Goal: Task Accomplishment & Management: Complete application form

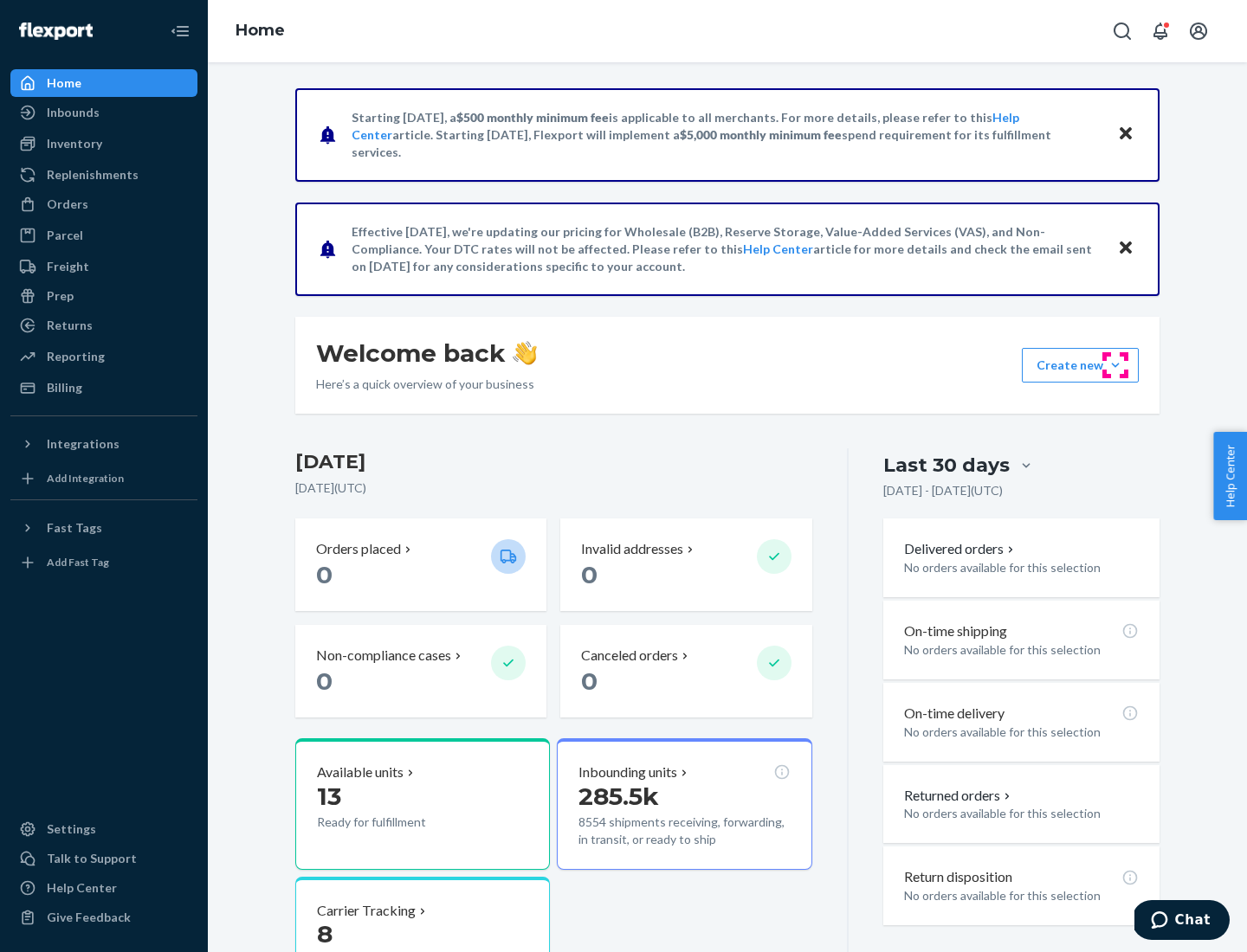
click at [1115, 365] on button "Create new Create new inbound Create new order Create new product" at bounding box center [1080, 365] width 117 height 34
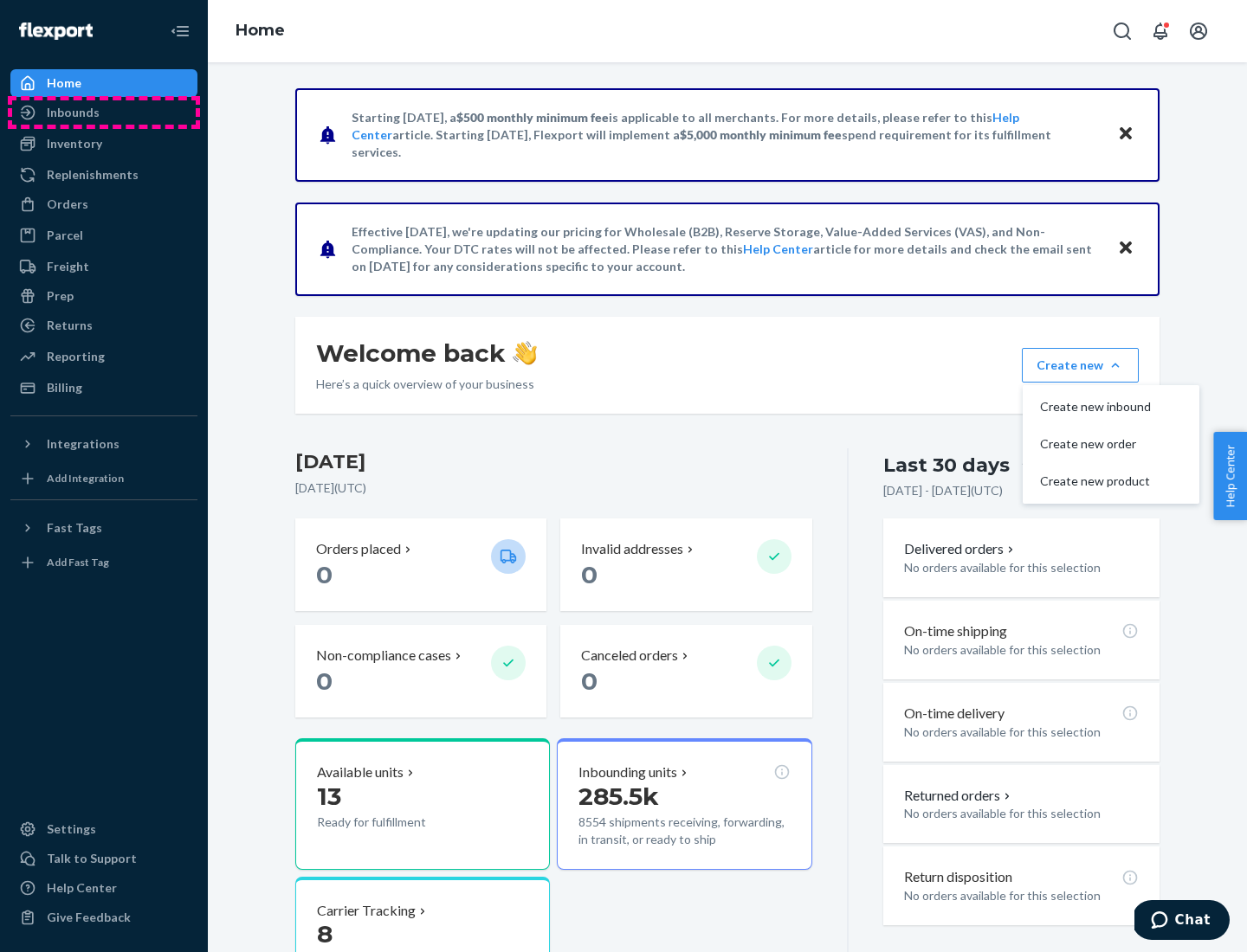
click at [103, 112] on div "Inbounds" at bounding box center [103, 112] width 183 height 24
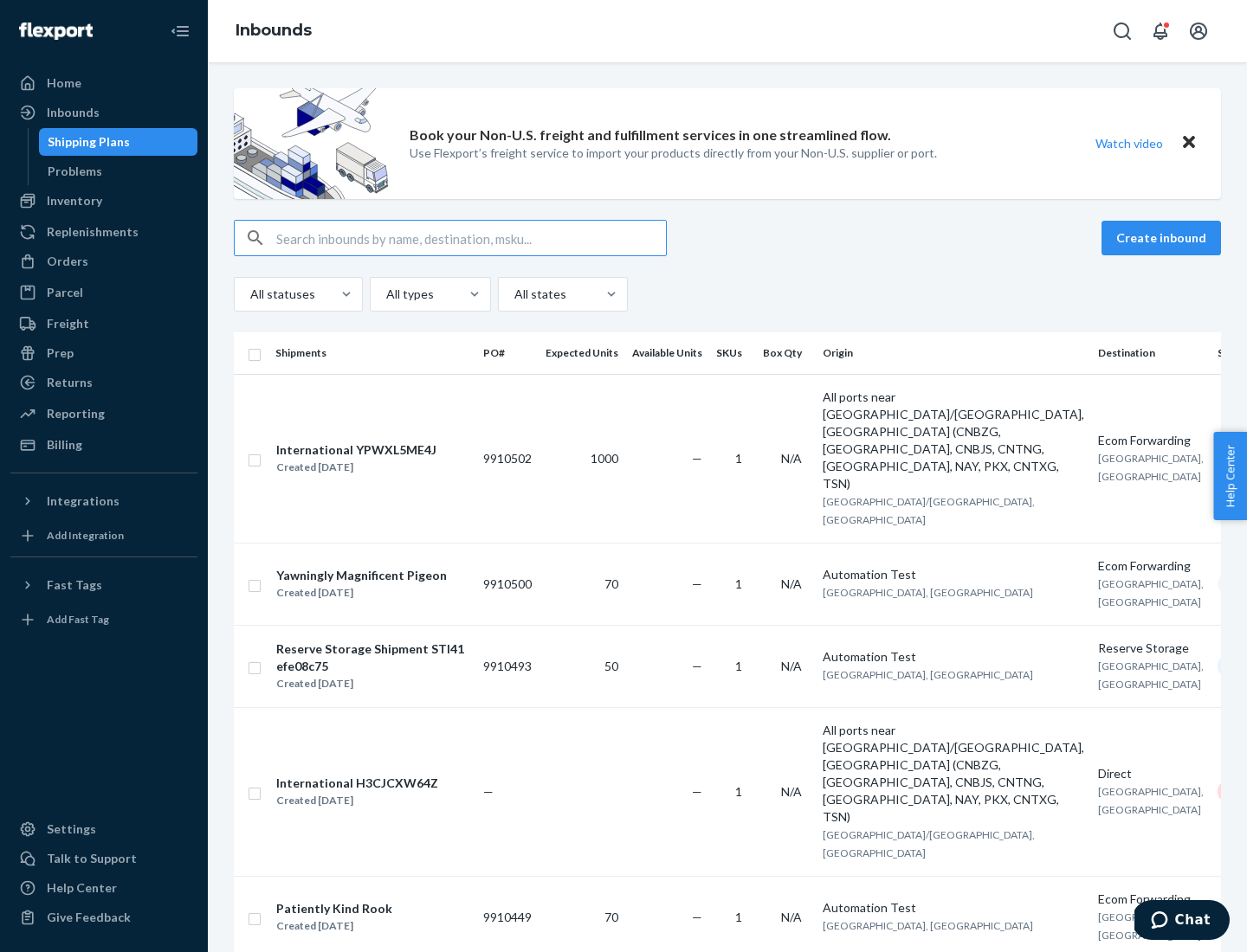
click at [1163, 238] on button "Create inbound" at bounding box center [1160, 237] width 119 height 34
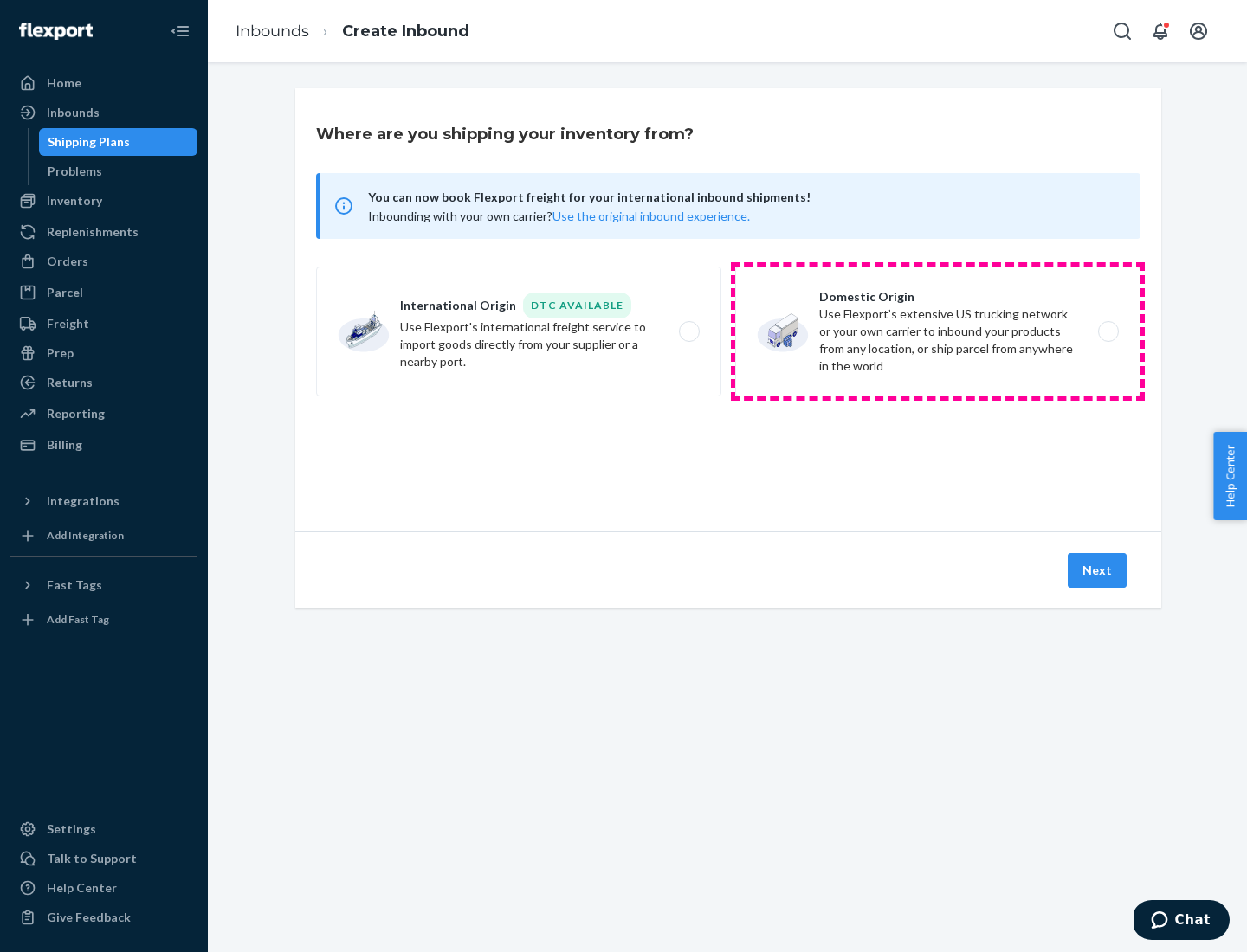
click at [938, 332] on label "Domestic Origin Use Flexport’s extensive US trucking network or your own carrie…" at bounding box center [937, 331] width 405 height 130
click at [1107, 332] on input "Domestic Origin Use Flexport’s extensive US trucking network or your own carrie…" at bounding box center [1113, 332] width 12 height 12
radio input "true"
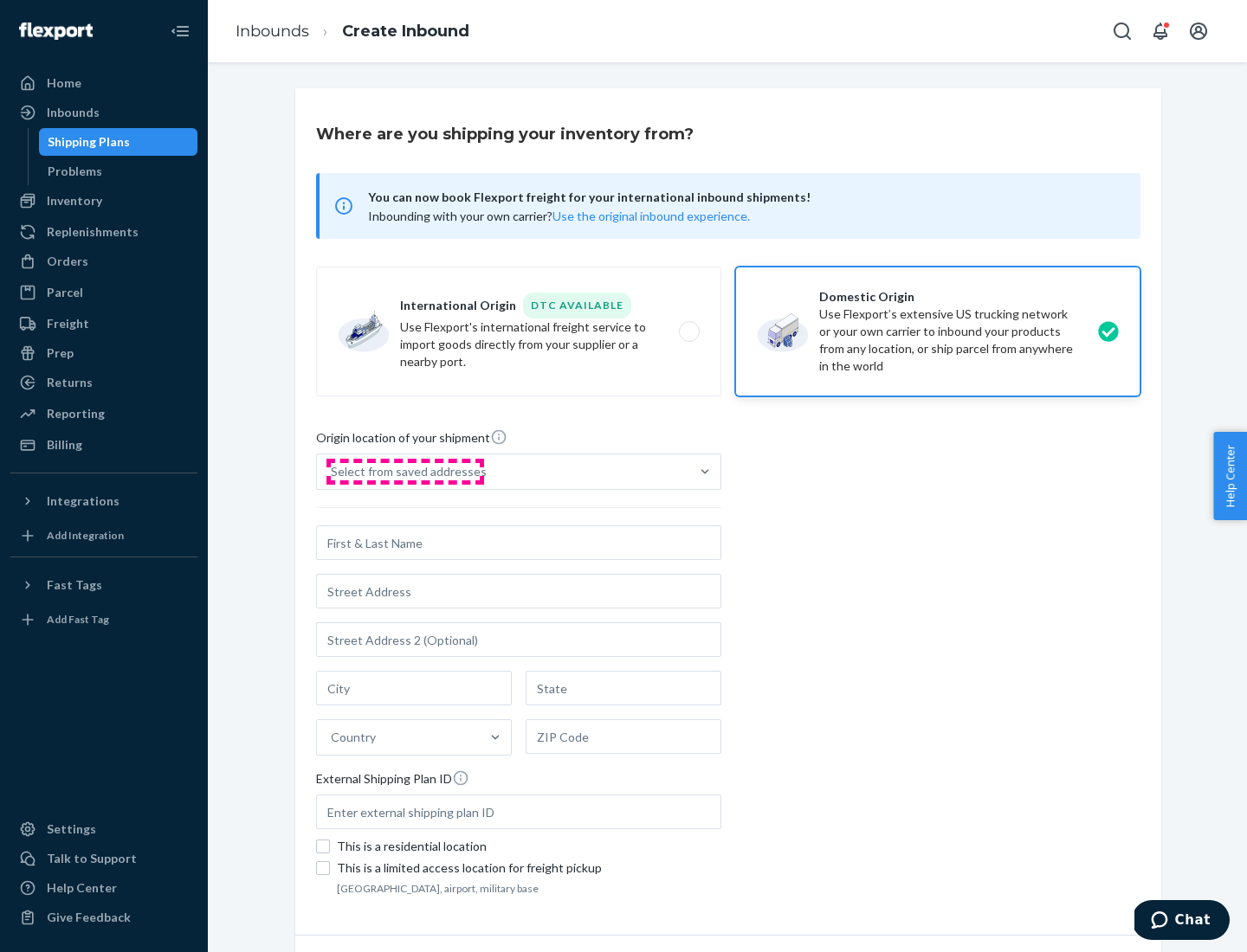
click at [404, 472] on div "Select from saved addresses" at bounding box center [409, 472] width 156 height 18
click at [333, 472] on input "Select from saved addresses" at bounding box center [332, 472] width 2 height 18
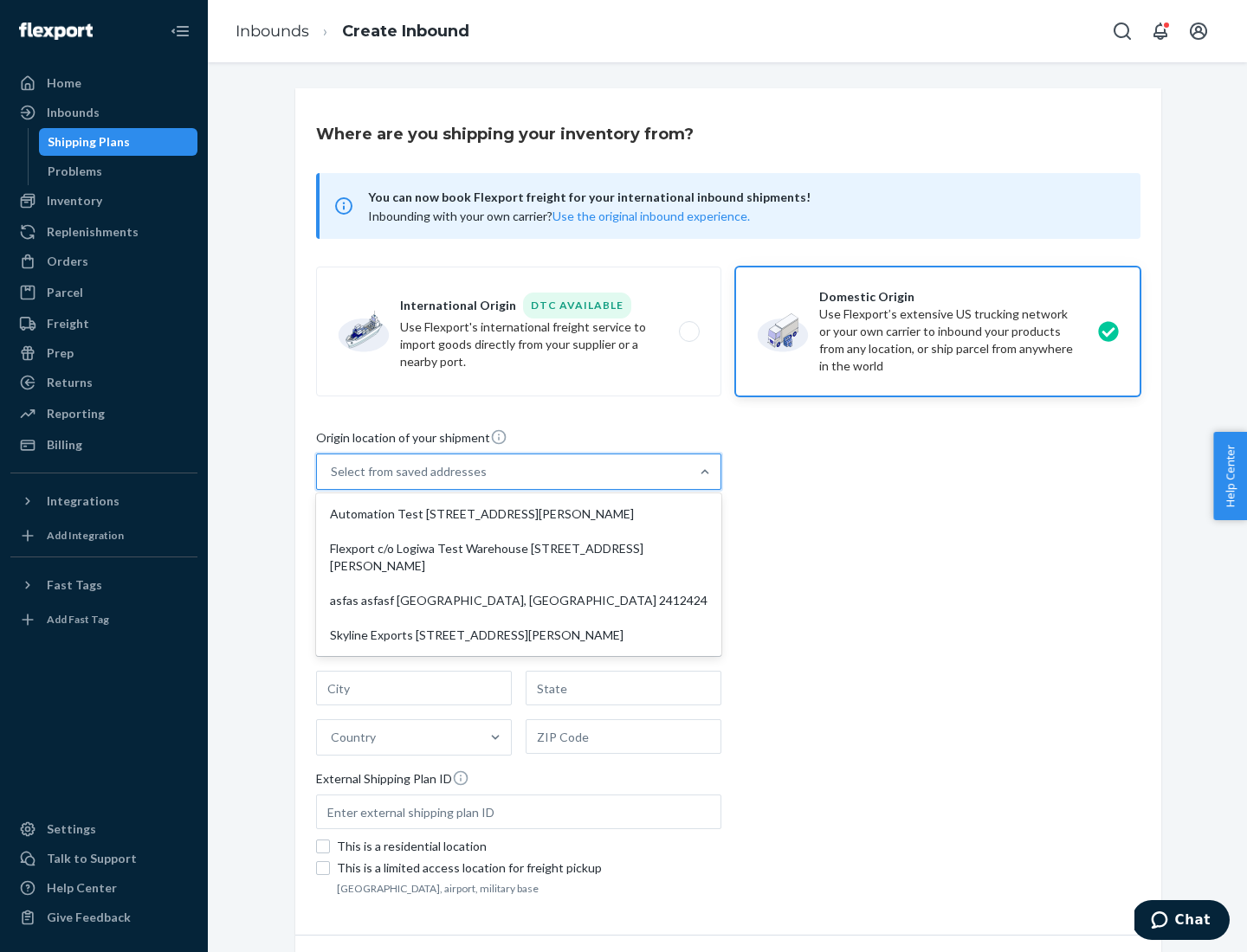
scroll to position [7, 0]
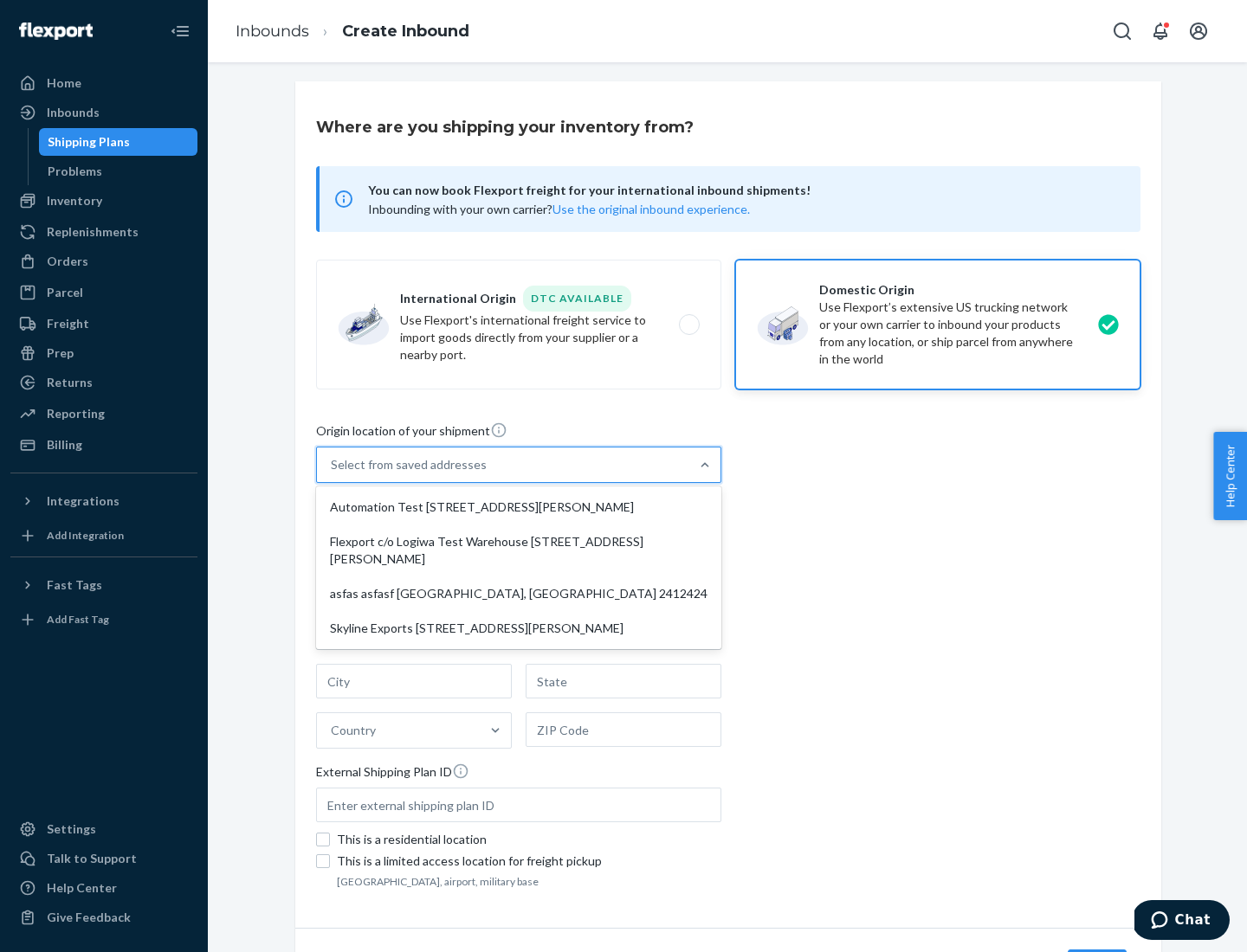
click at [518, 507] on div "Automation Test [STREET_ADDRESS][PERSON_NAME]" at bounding box center [518, 506] width 398 height 34
click at [333, 473] on input "option Automation Test [STREET_ADDRESS][PERSON_NAME] focused, 1 of 4. 4 results…" at bounding box center [332, 465] width 2 height 18
type input "Automation Test"
type input "9th Floor"
type input "[GEOGRAPHIC_DATA]"
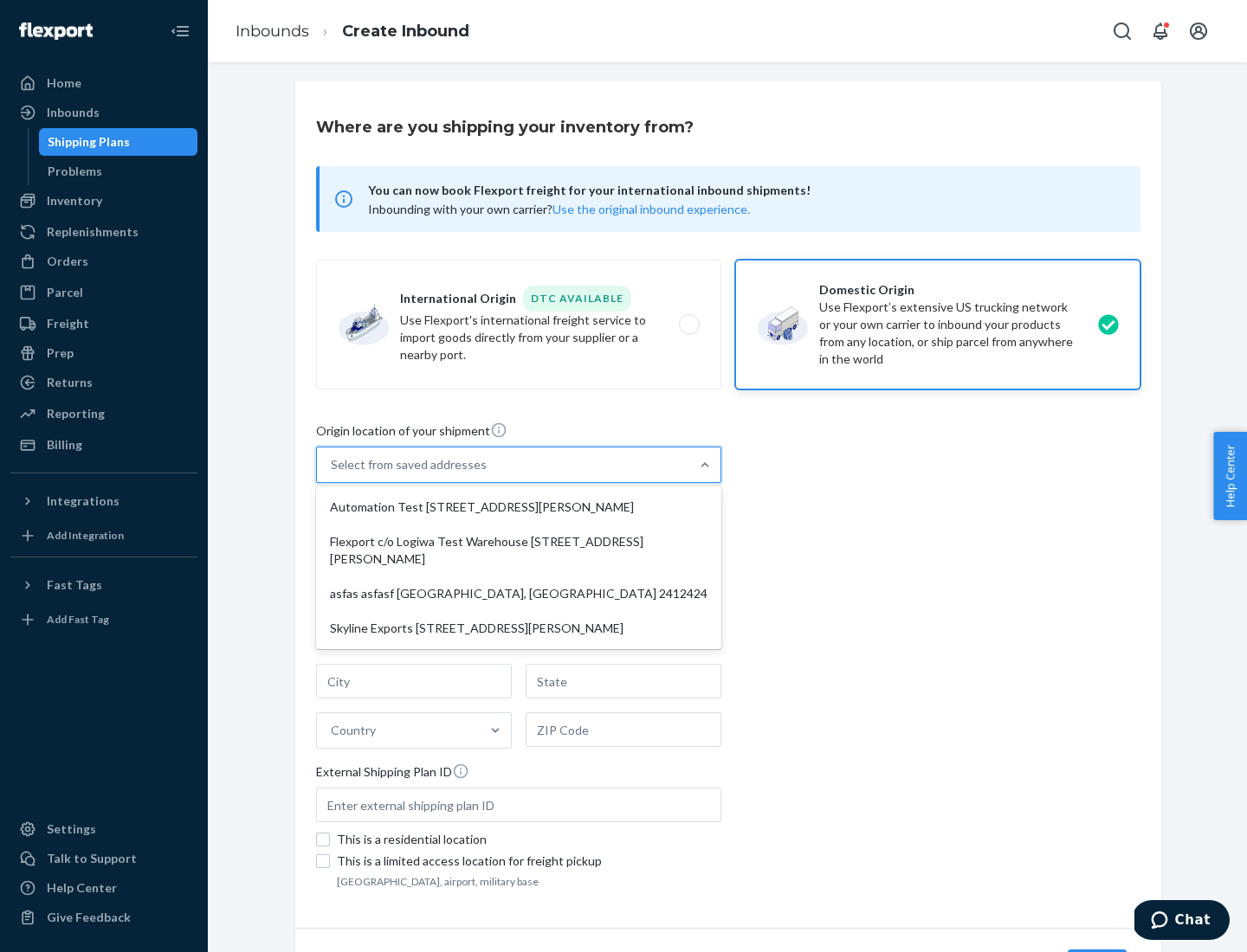
type input "CA"
type input "94104"
type input "[STREET_ADDRESS][PERSON_NAME]"
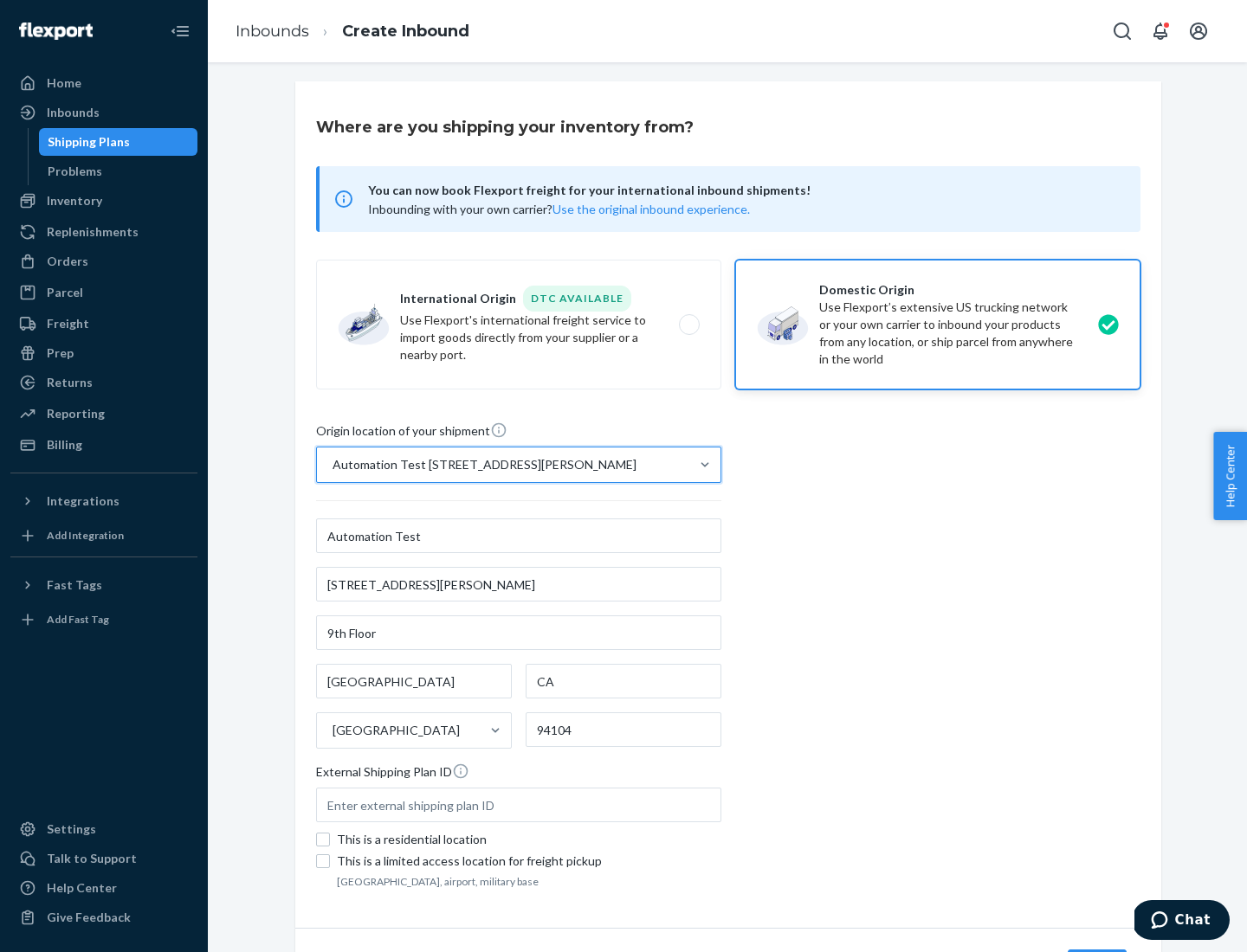
scroll to position [101, 0]
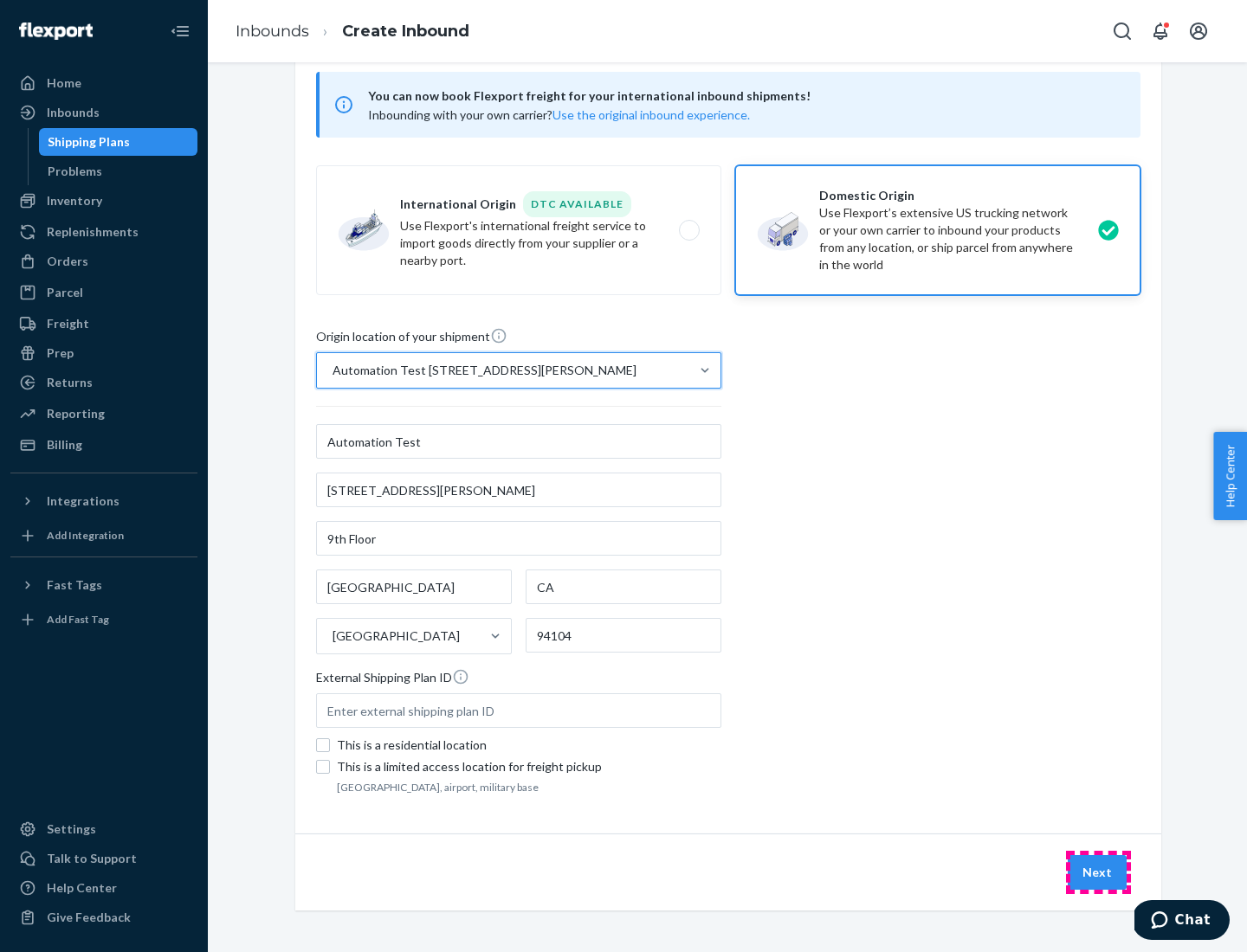
click at [1098, 872] on button "Next" at bounding box center [1097, 872] width 59 height 34
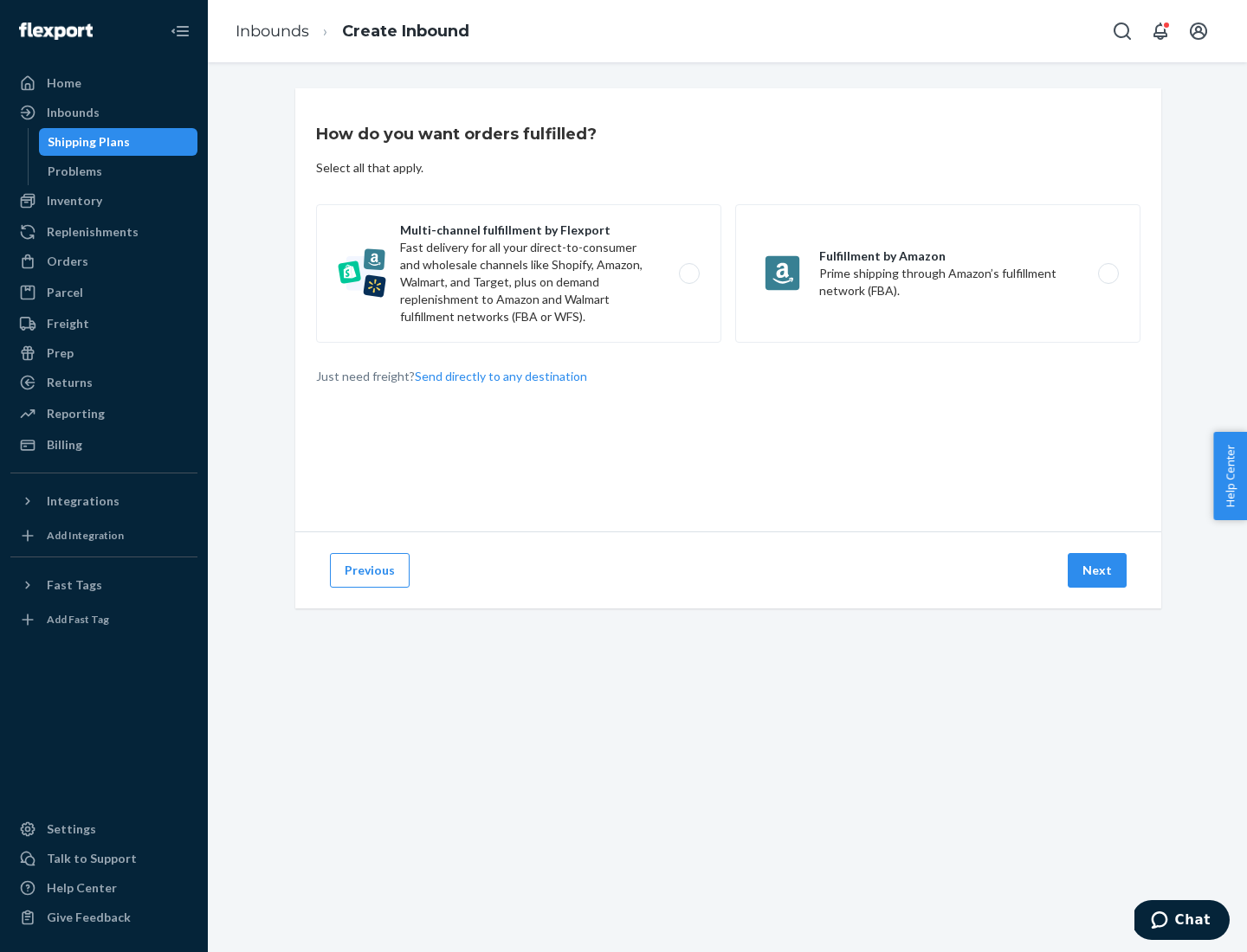
click at [518, 273] on label "Multi-channel fulfillment by Flexport Fast delivery for all your direct-to-cons…" at bounding box center [518, 273] width 405 height 139
click at [688, 273] on input "Multi-channel fulfillment by Flexport Fast delivery for all your direct-to-cons…" at bounding box center [694, 274] width 12 height 12
radio input "true"
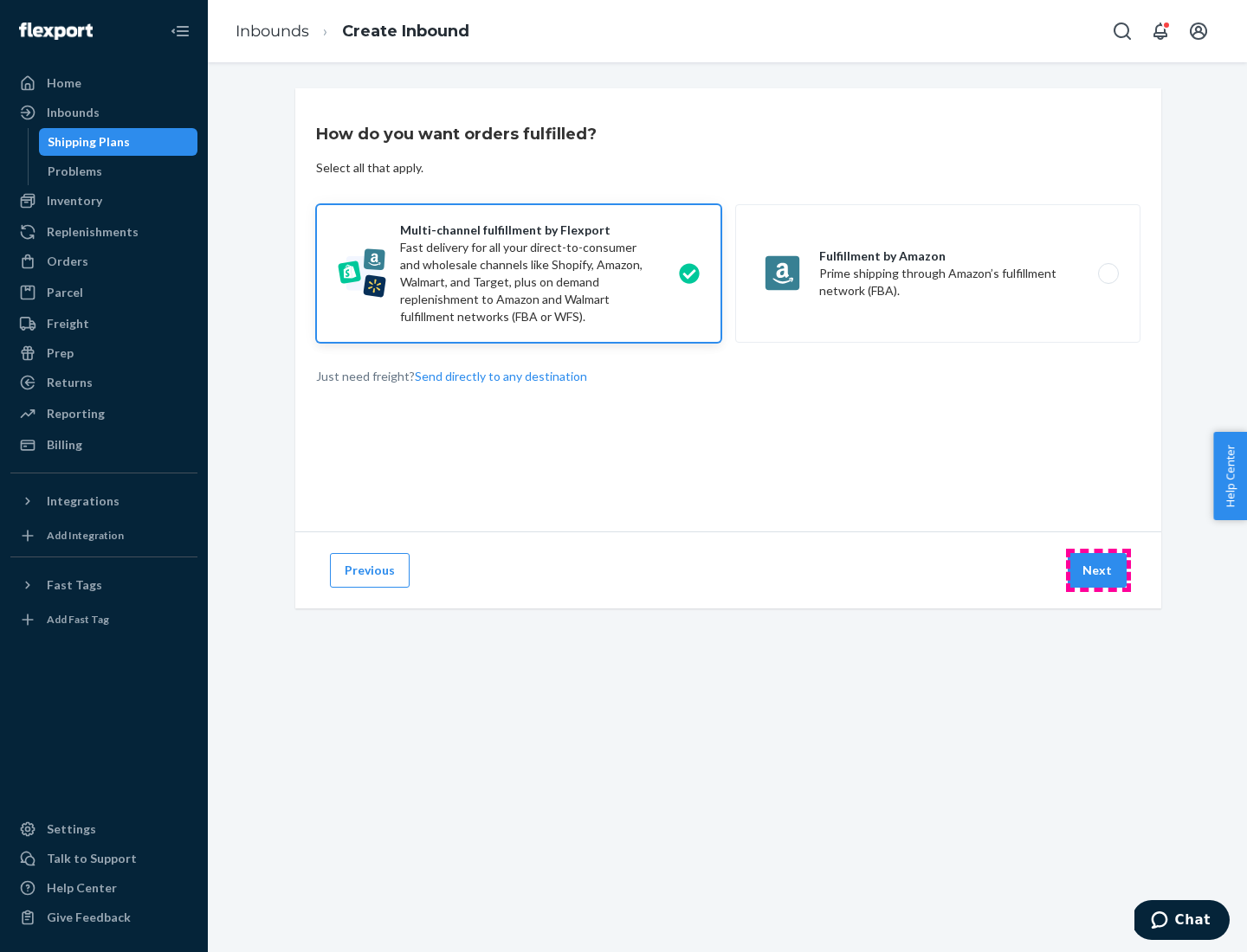
click at [1098, 571] on button "Next" at bounding box center [1097, 570] width 59 height 34
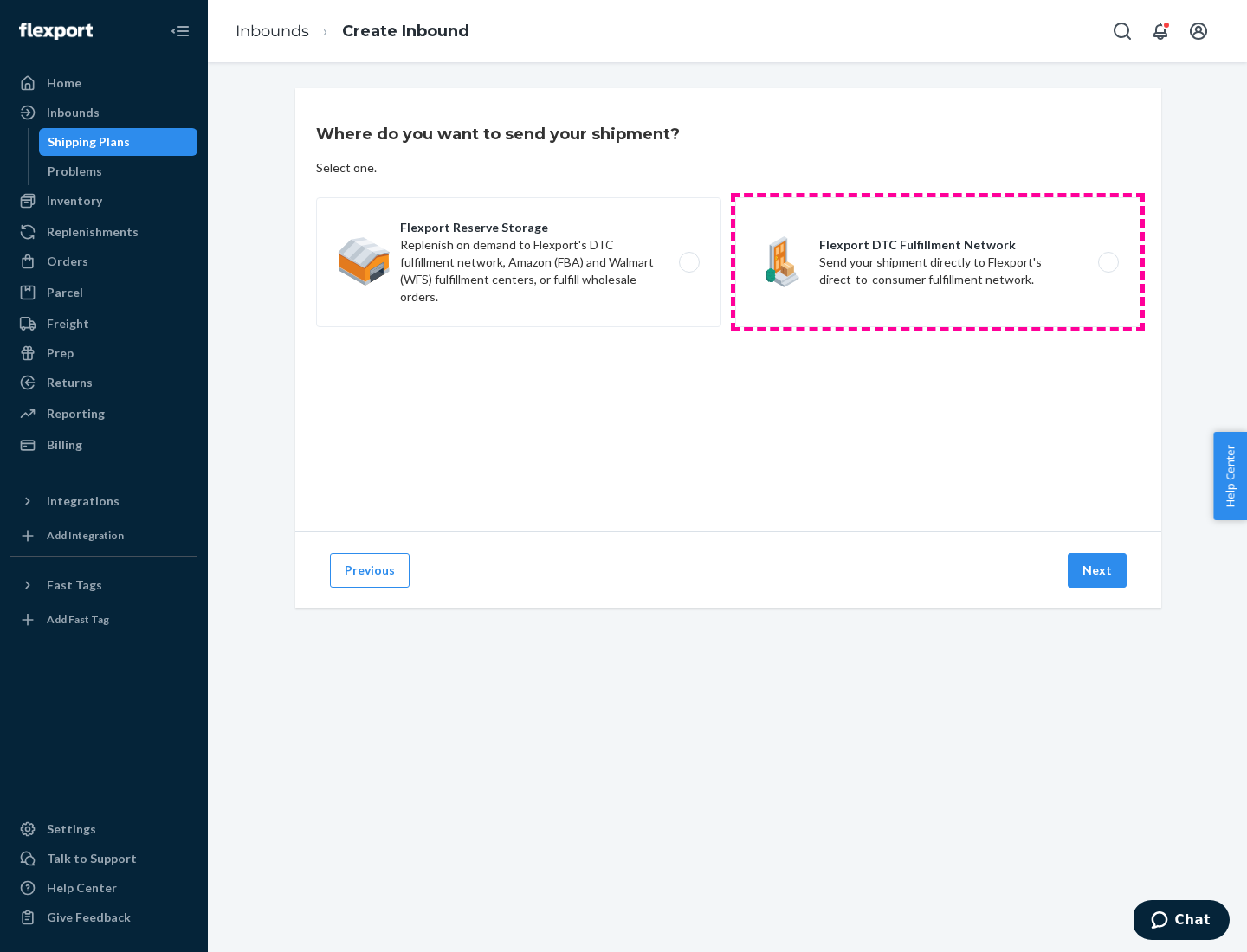
click at [938, 262] on label "Flexport DTC Fulfillment Network Send your shipment directly to Flexport's dire…" at bounding box center [937, 261] width 405 height 130
click at [1107, 262] on input "Flexport DTC Fulfillment Network Send your shipment directly to Flexport's dire…" at bounding box center [1113, 262] width 12 height 12
radio input "true"
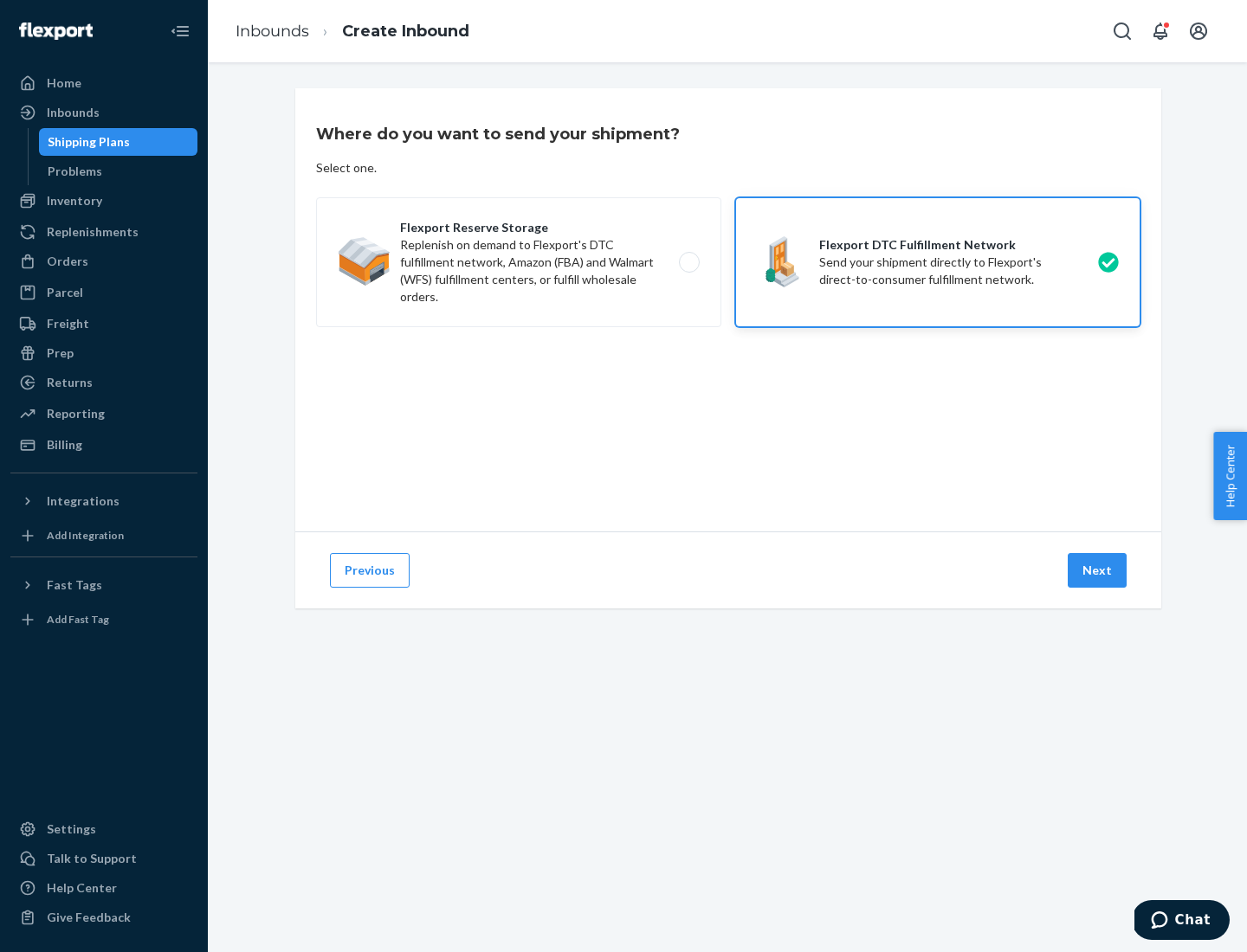
click at [1098, 571] on button "Next" at bounding box center [1097, 570] width 59 height 34
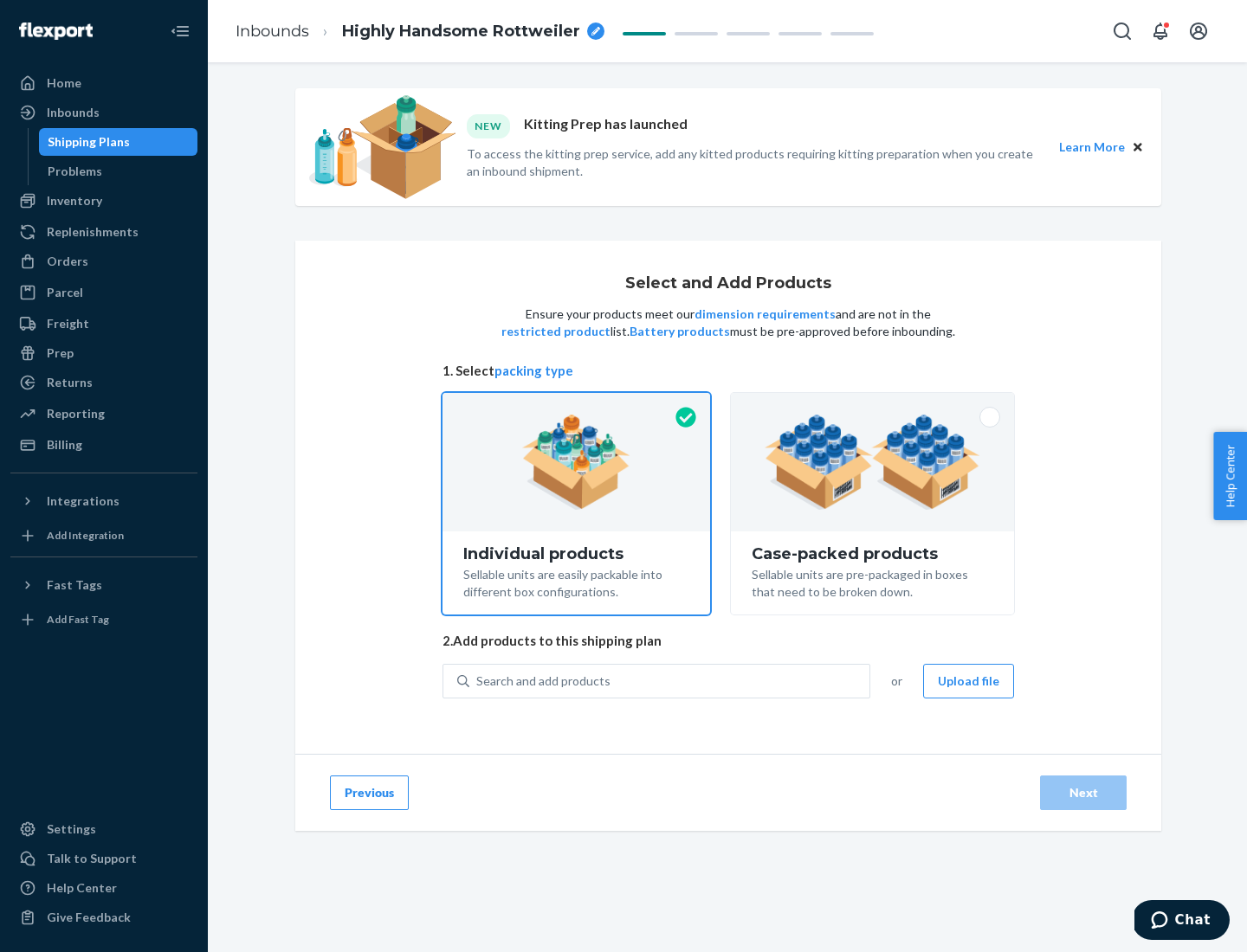
click at [872, 462] on img at bounding box center [871, 462] width 216 height 96
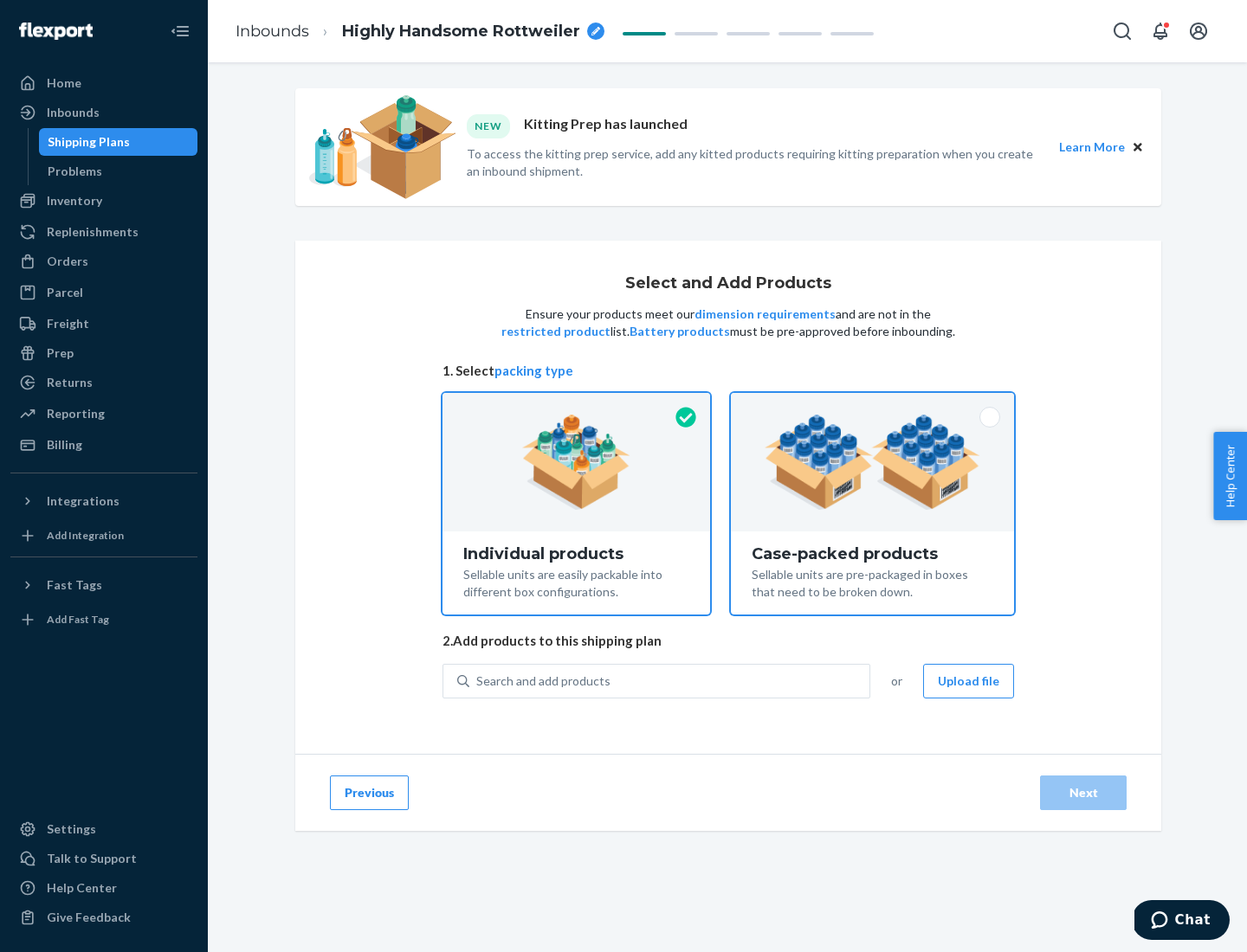
click at [872, 404] on input "Case-packed products Sellable units are pre-packaged in boxes that need to be b…" at bounding box center [872, 399] width 12 height 12
radio input "true"
radio input "false"
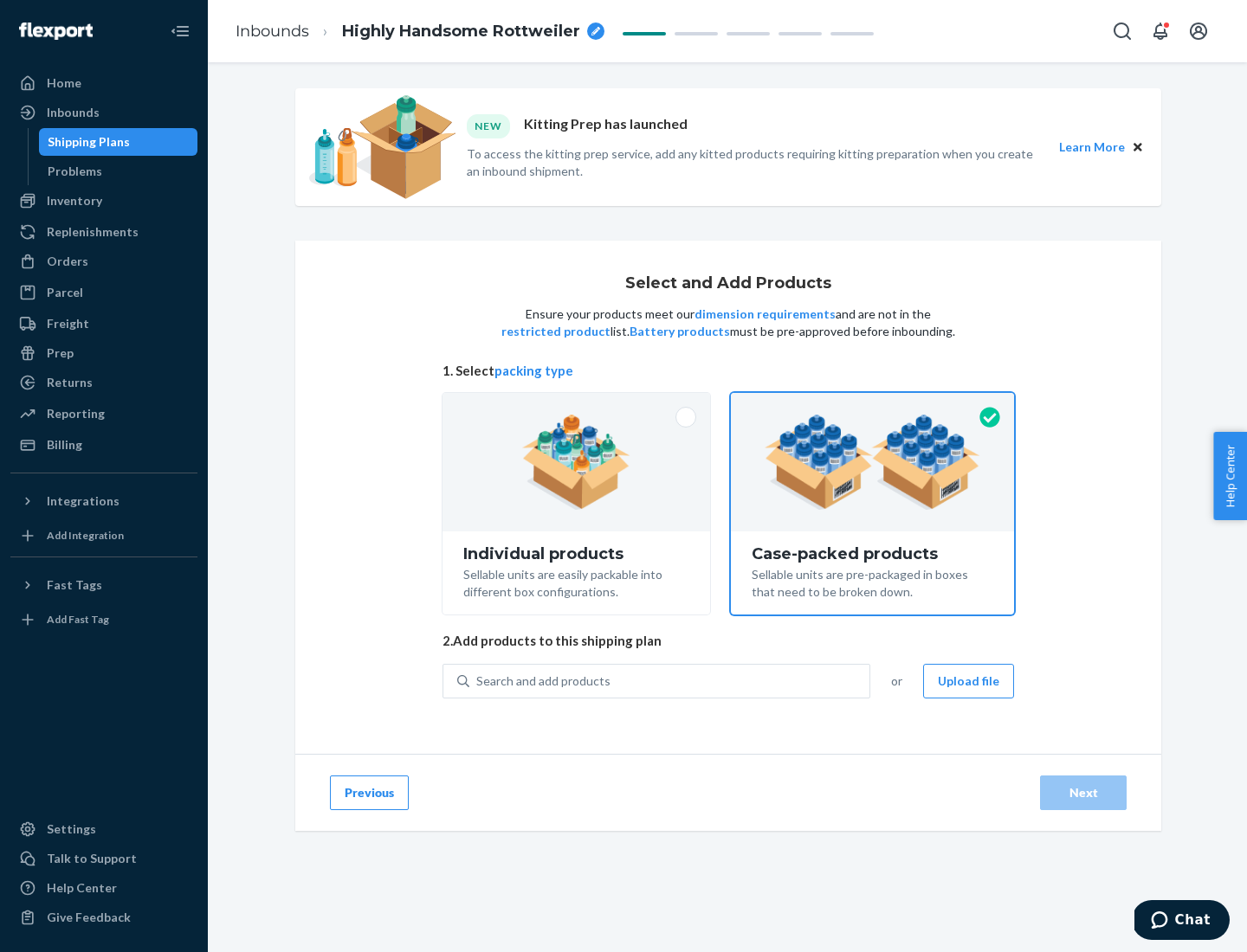
click at [670, 680] on div "Search and add products" at bounding box center [669, 681] width 400 height 31
click at [478, 680] on input "Search and add products" at bounding box center [477, 681] width 2 height 18
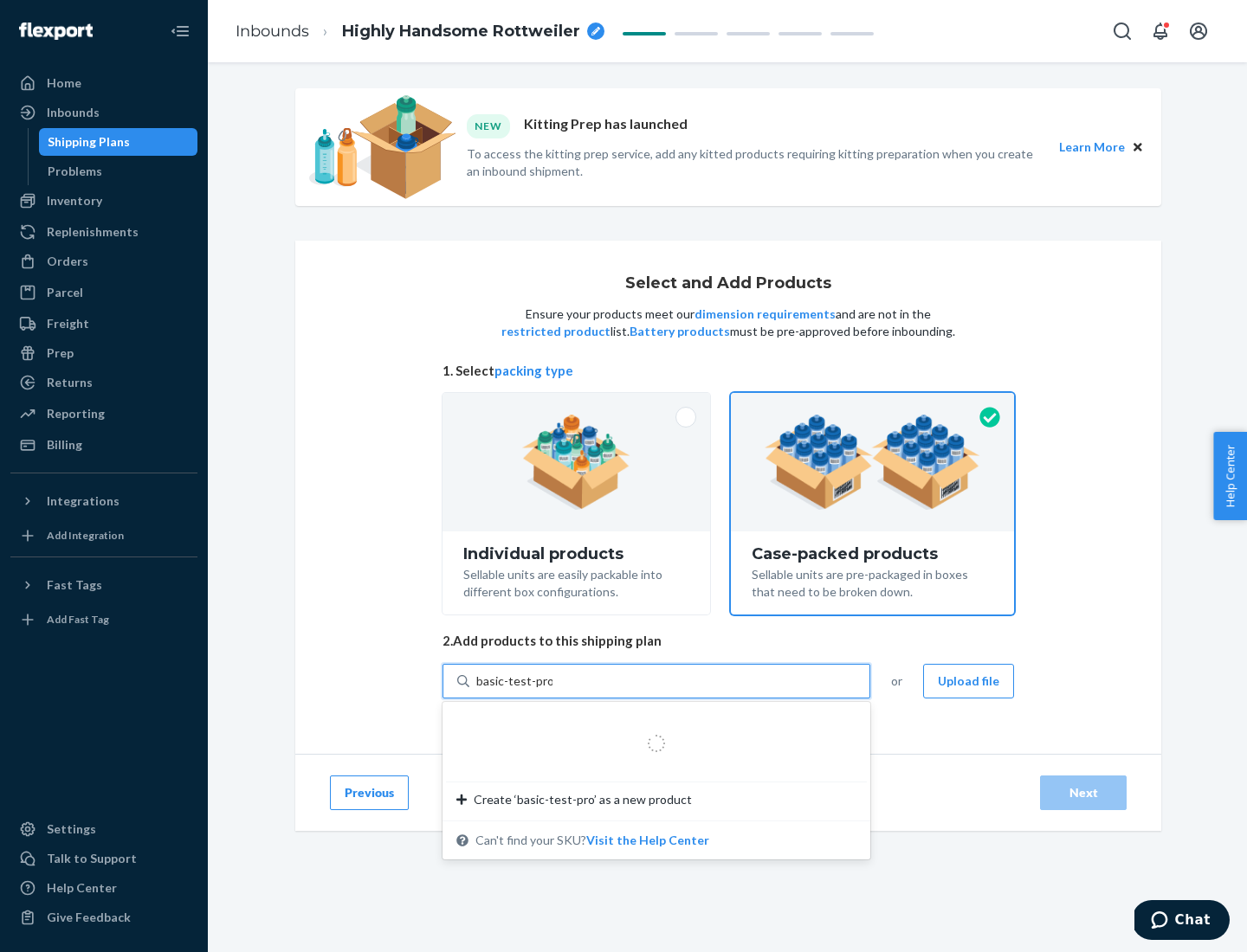
type input "basic-test-product-1"
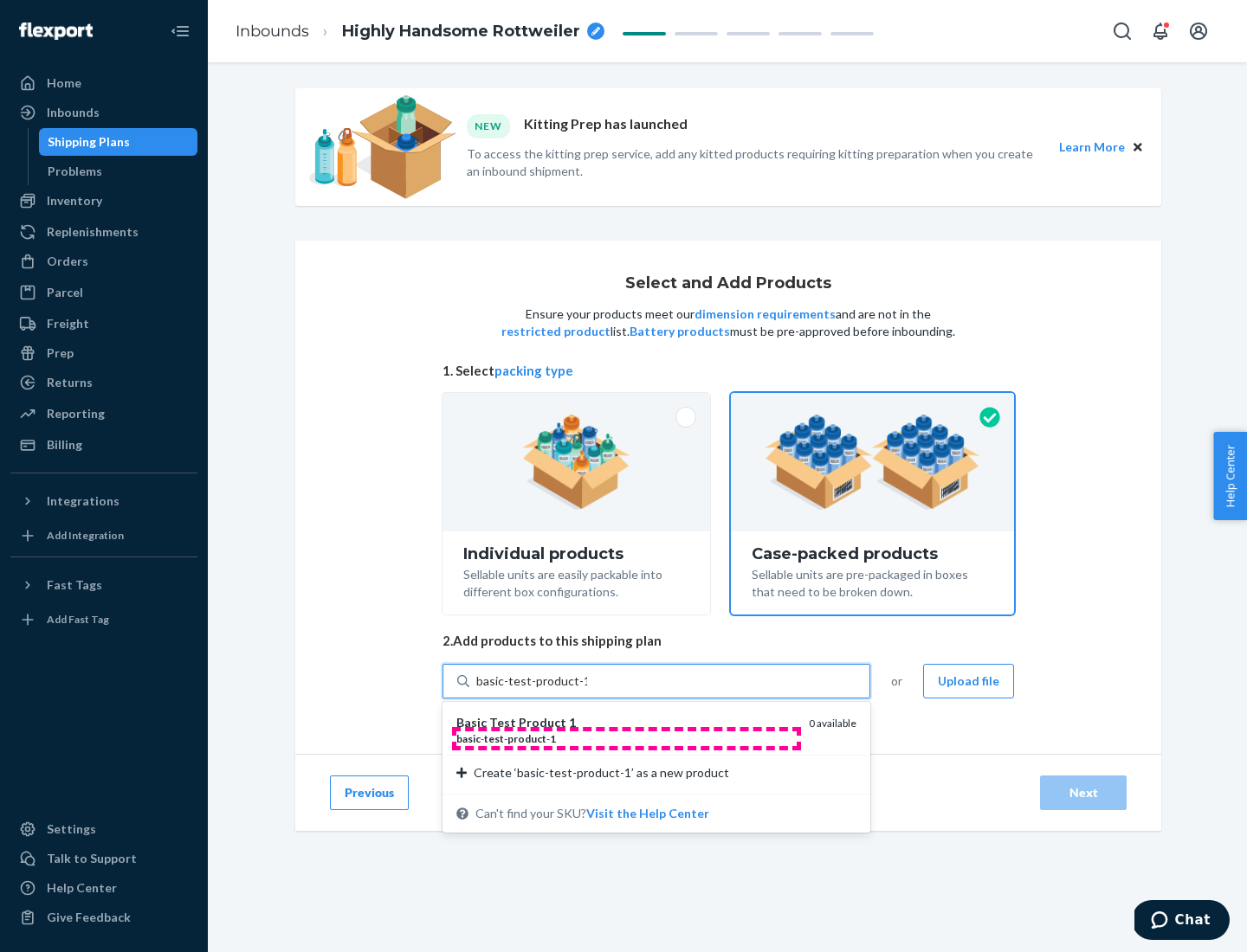
click at [625, 738] on div "basic - test - product - 1" at bounding box center [625, 738] width 339 height 15
click at [586, 690] on input "basic-test-product-1" at bounding box center [532, 681] width 111 height 18
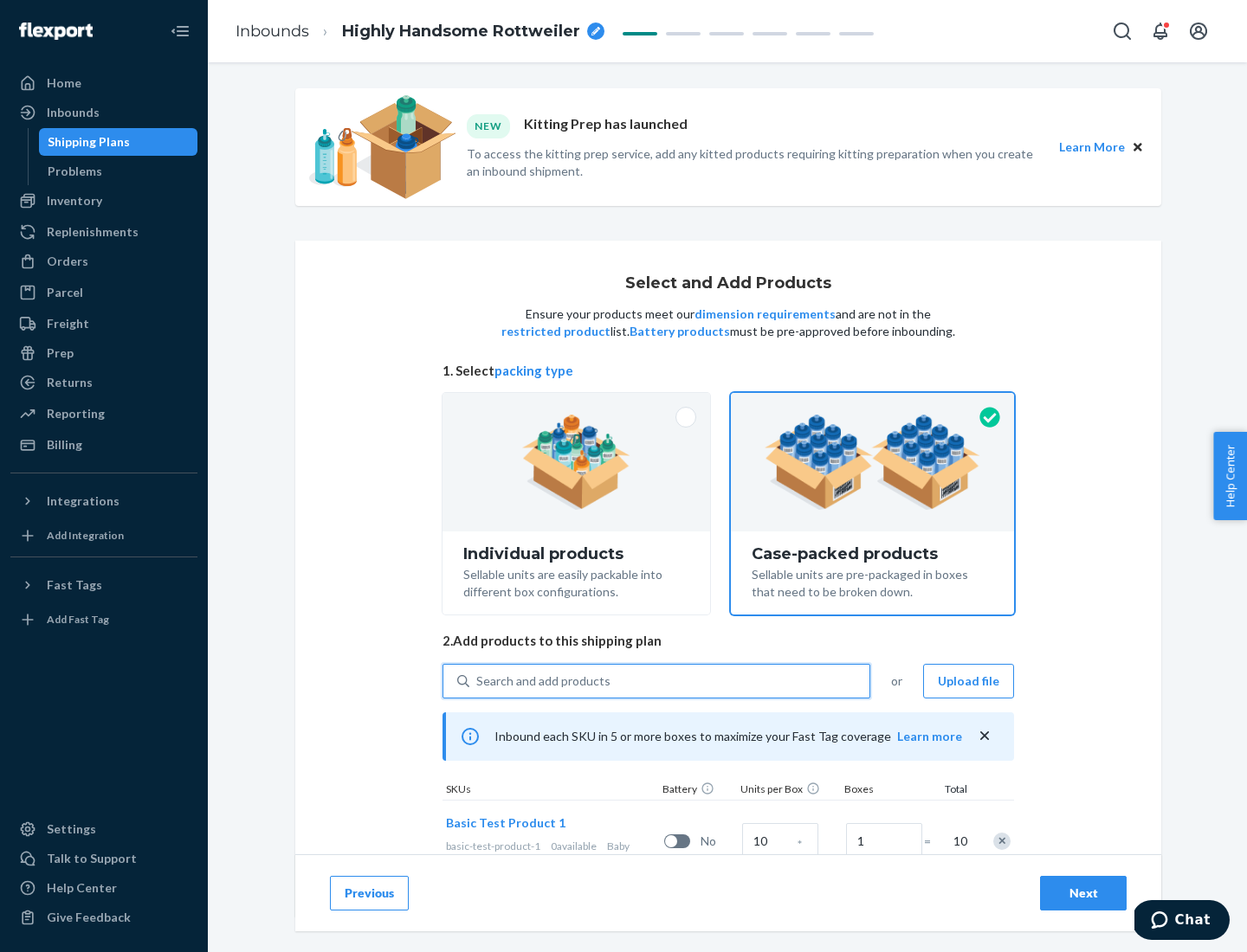
scroll to position [62, 0]
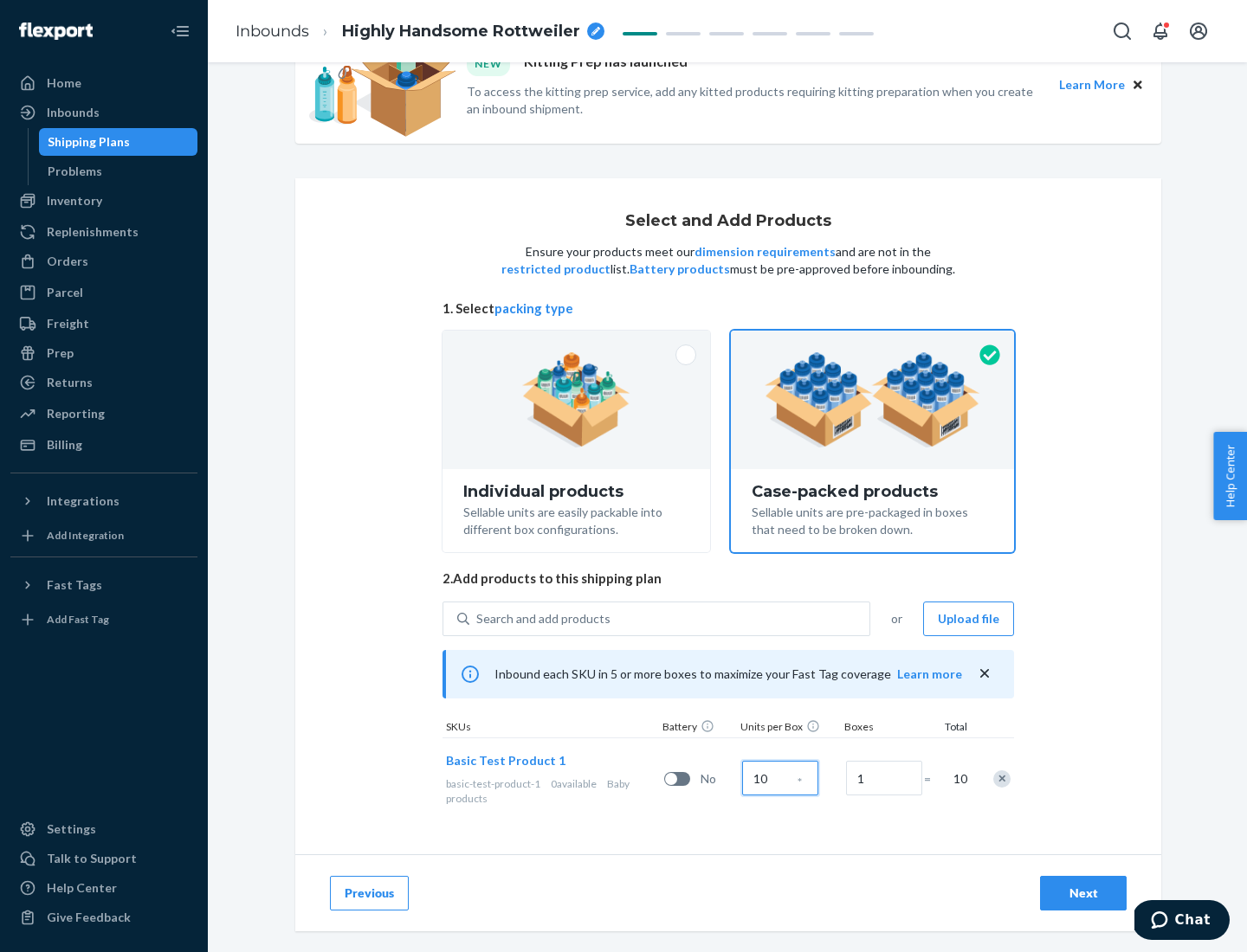
type input "10"
type input "7"
click at [1083, 893] on div "Next" at bounding box center [1083, 893] width 58 height 18
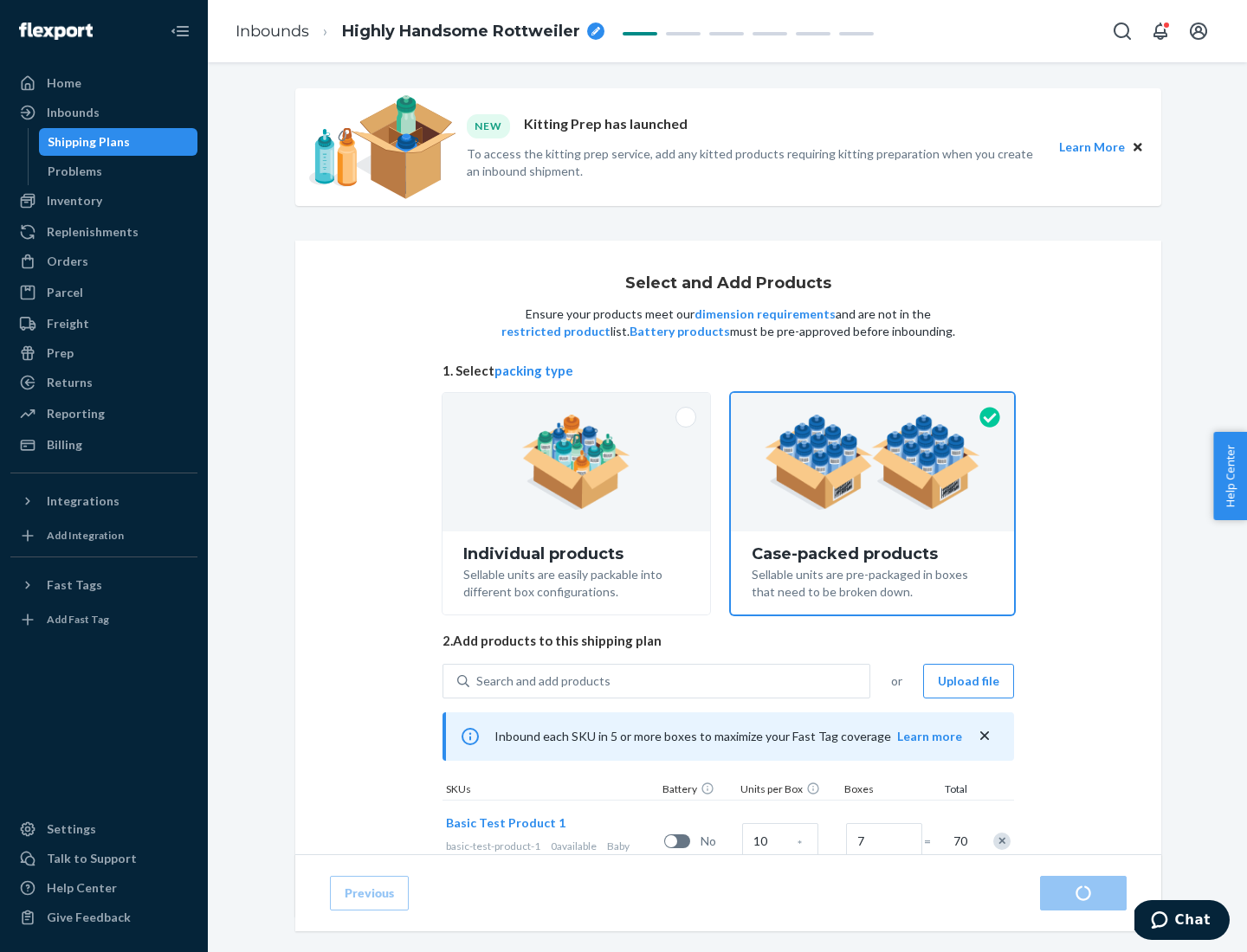
radio input "true"
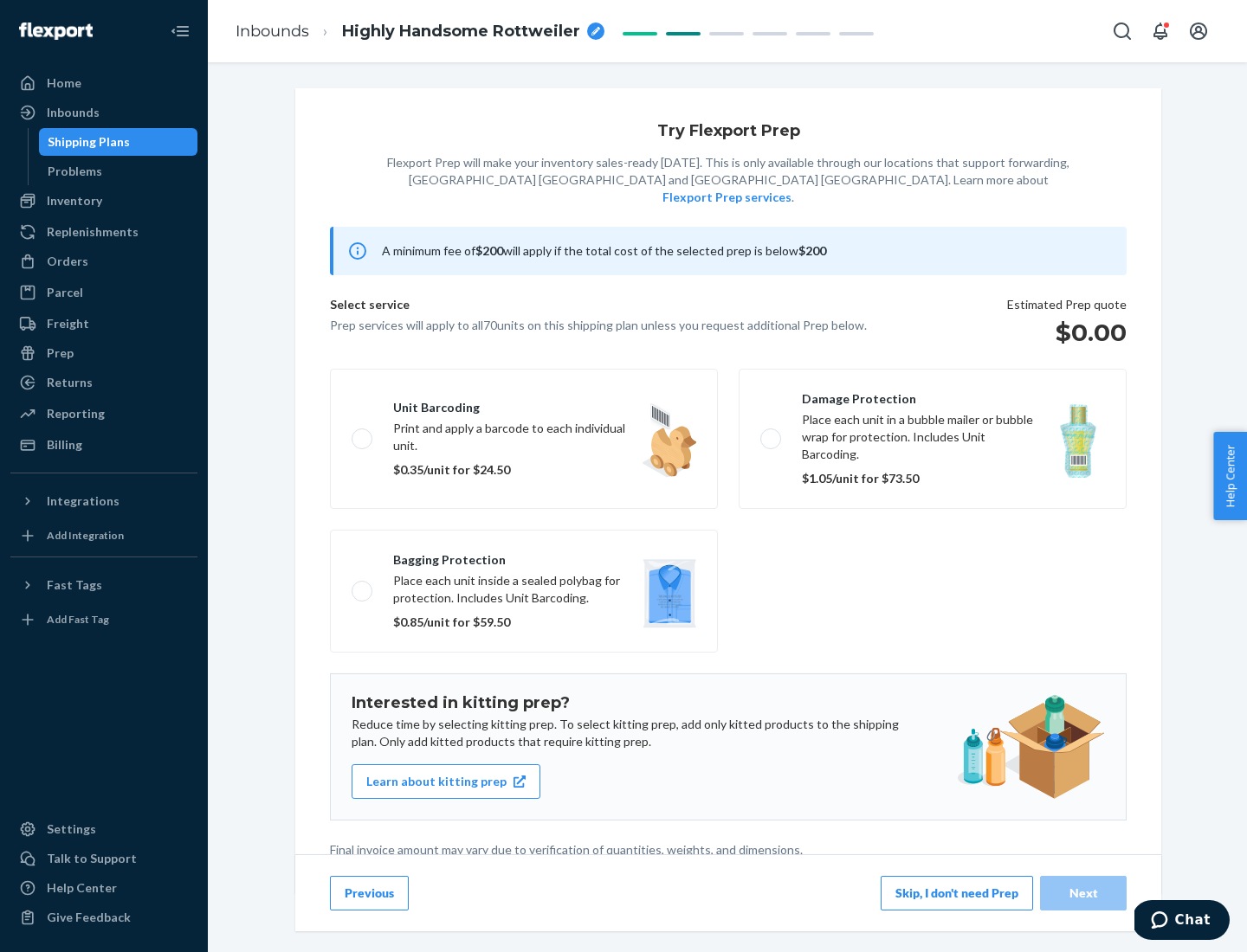
scroll to position [4, 0]
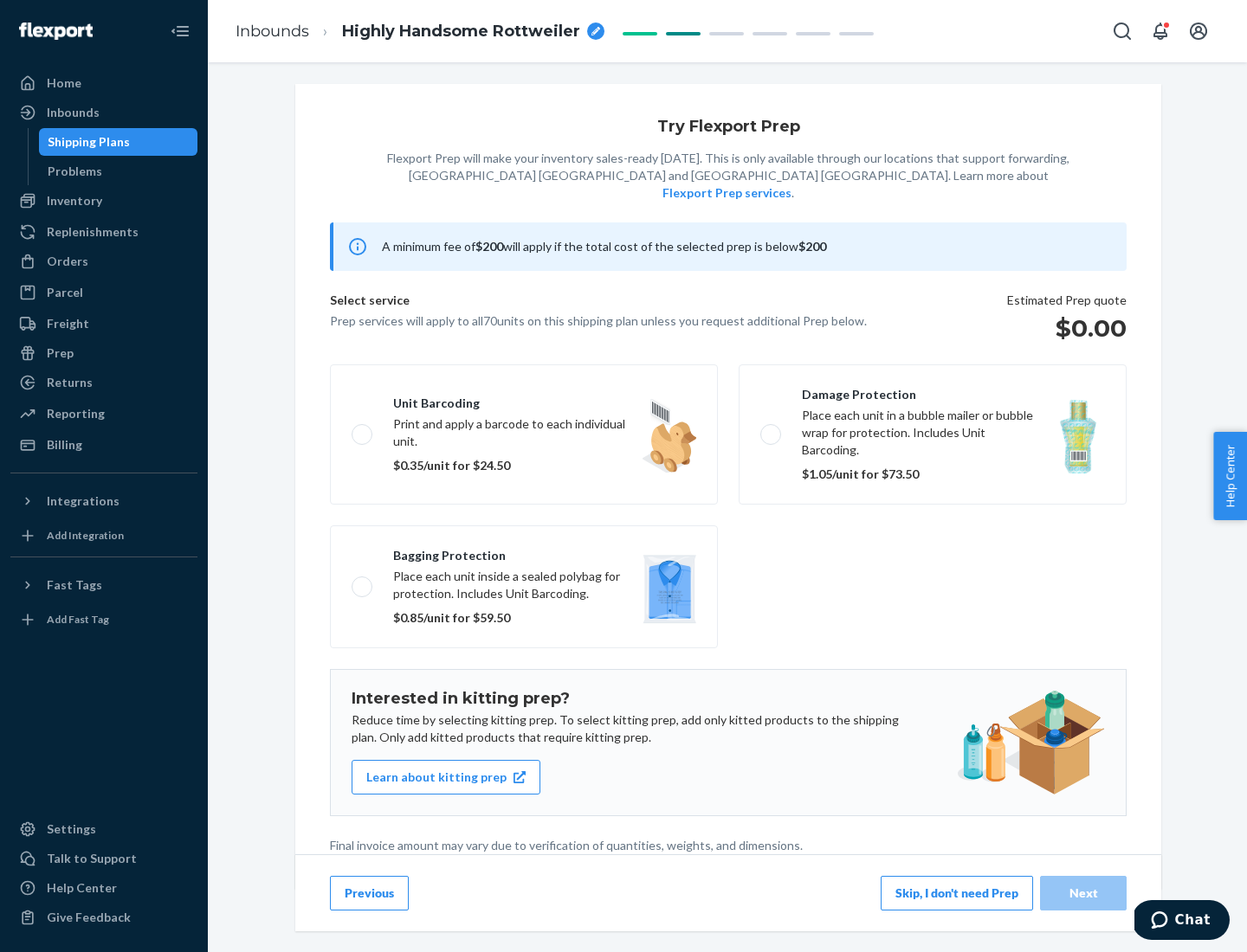
click at [524, 551] on label "Bagging protection Place each unit inside a sealed polybag for protection. Incl…" at bounding box center [523, 587] width 387 height 123
click at [363, 580] on input "Bagging protection Place each unit inside a sealed polybag for protection. Incl…" at bounding box center [357, 586] width 12 height 12
checkbox input "true"
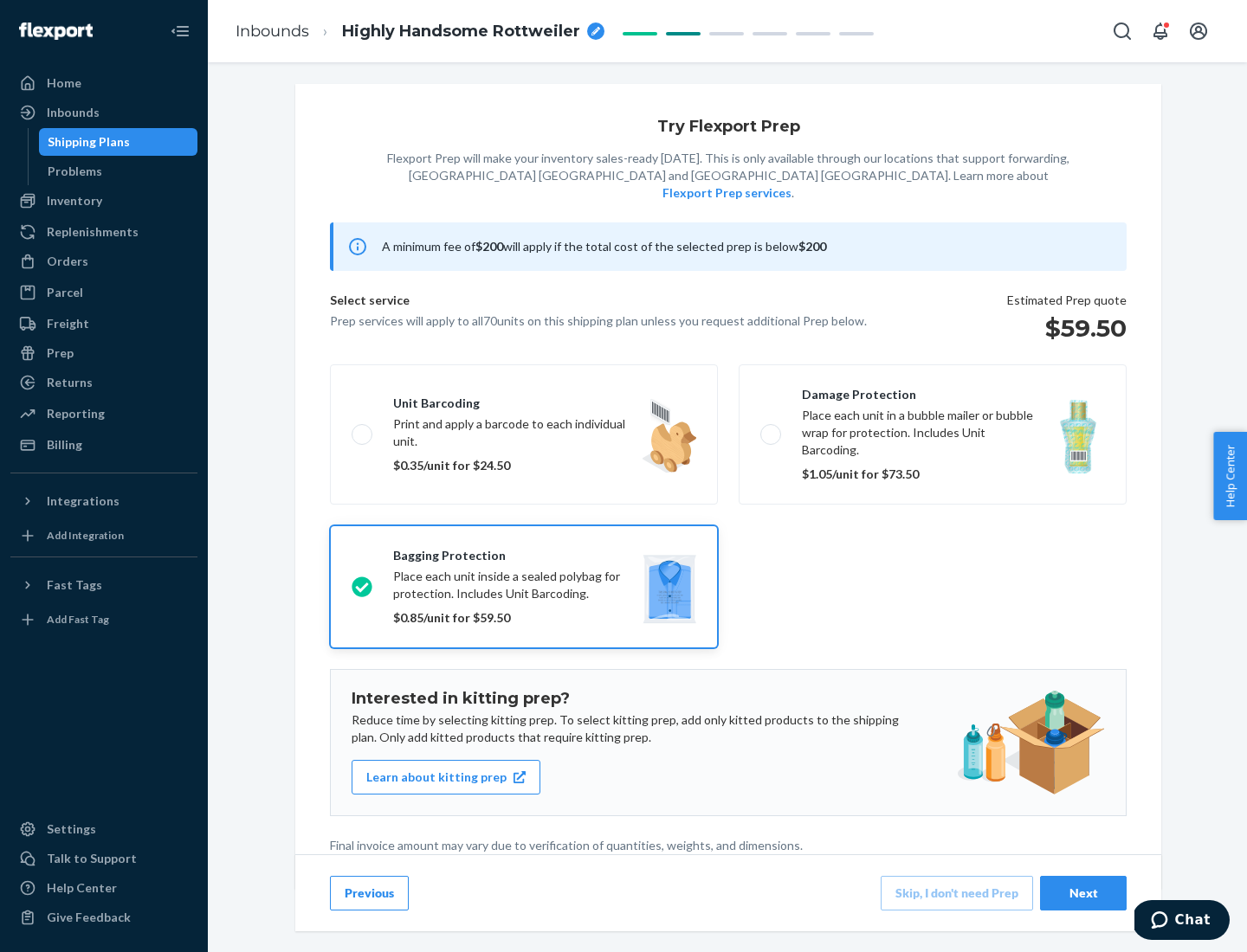
click at [1083, 892] on div "Next" at bounding box center [1083, 893] width 58 height 18
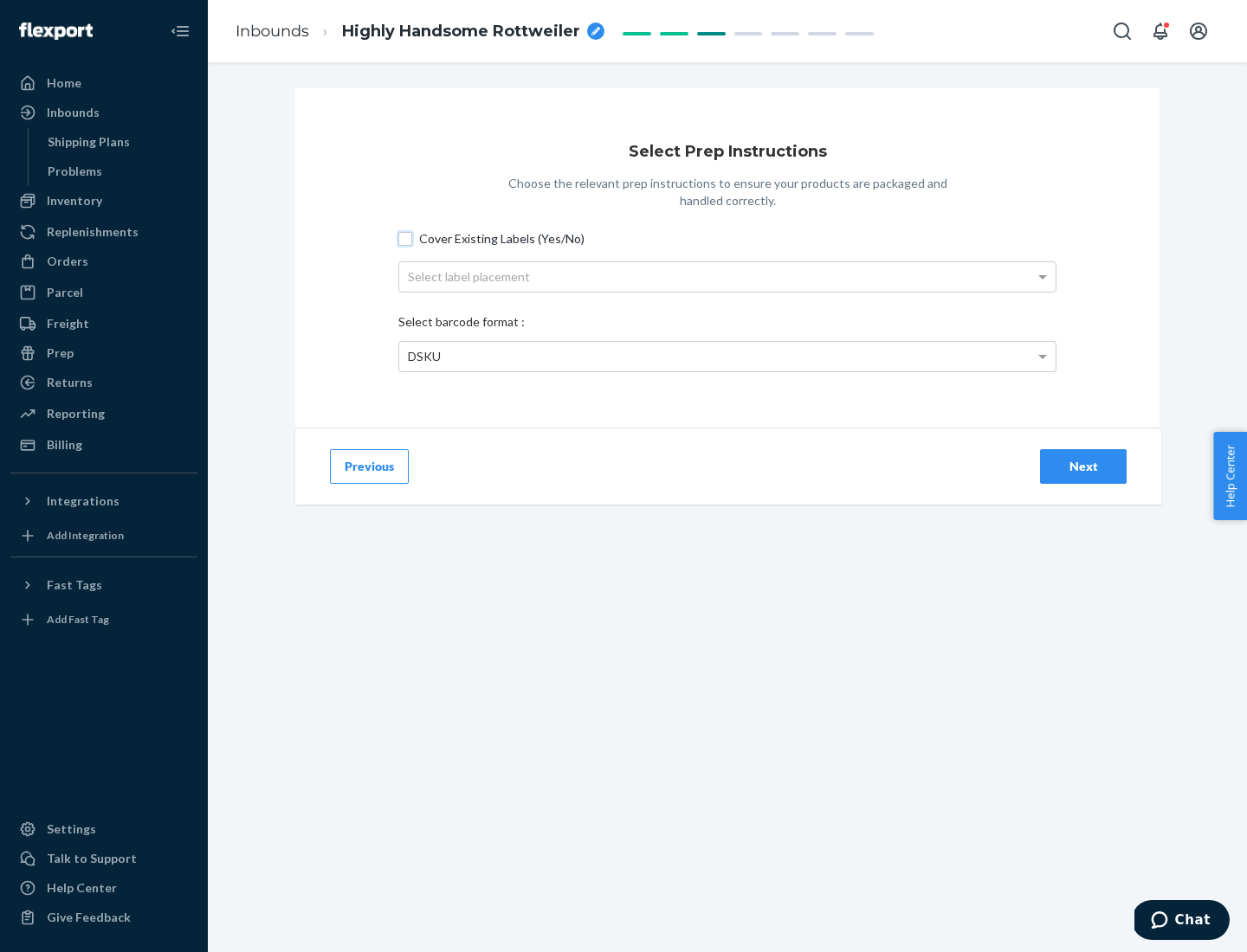
click at [405, 238] on input "Cover Existing Labels (Yes/No)" at bounding box center [405, 239] width 14 height 14
checkbox input "true"
click at [727, 276] on div "Select label placement" at bounding box center [727, 277] width 656 height 29
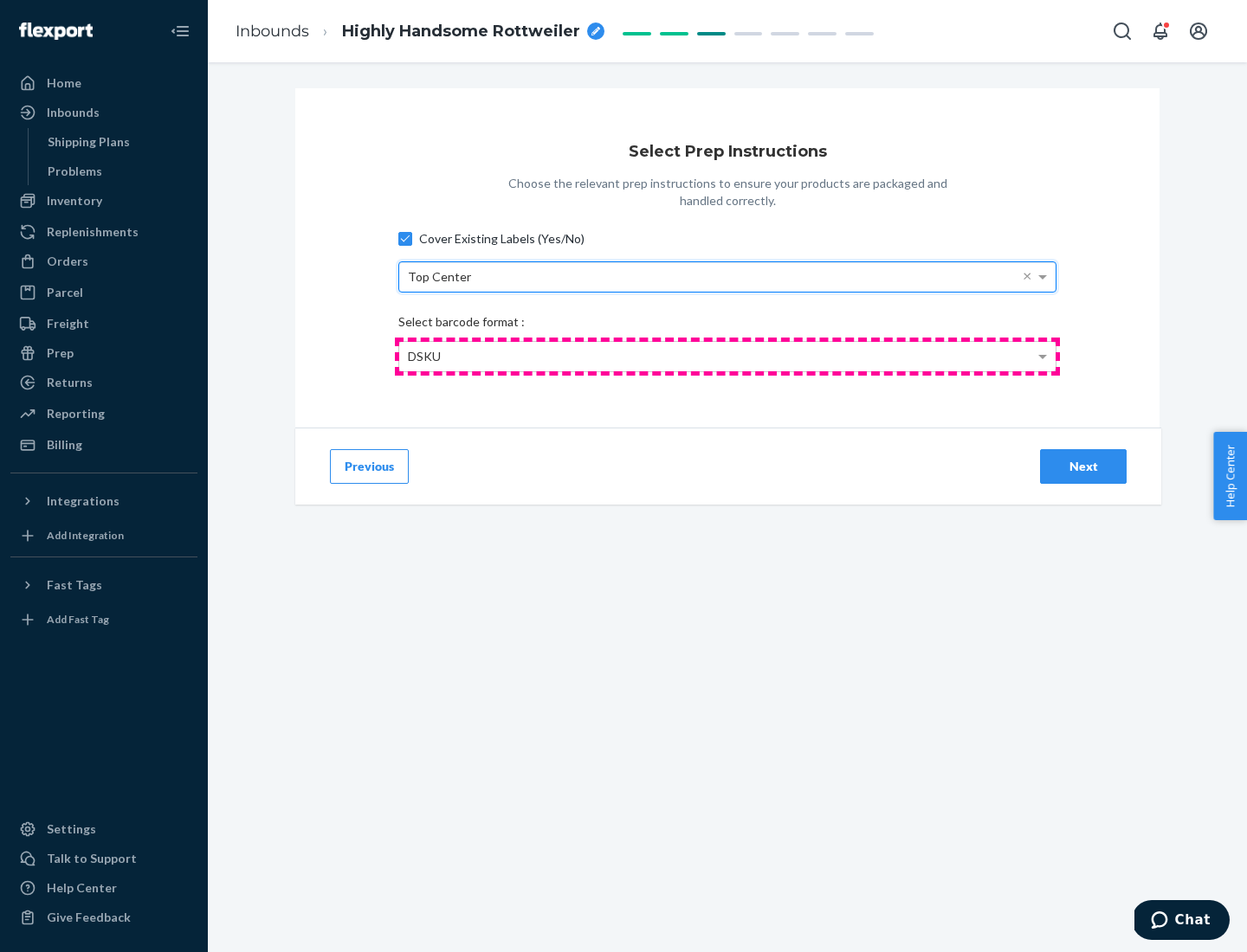
click at [727, 356] on div "DSKU" at bounding box center [727, 356] width 656 height 29
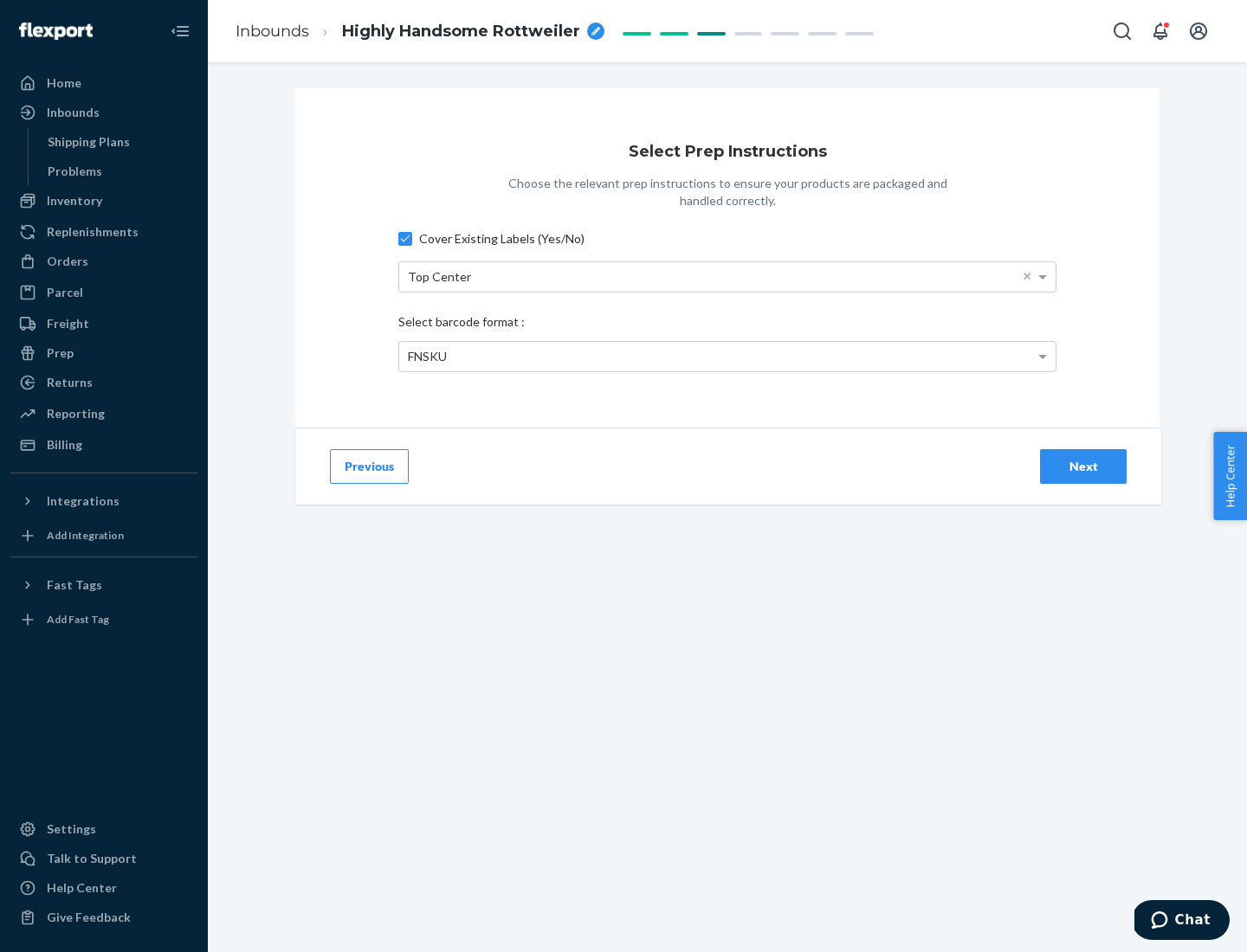
click at [1083, 465] on div "Next" at bounding box center [1083, 466] width 58 height 18
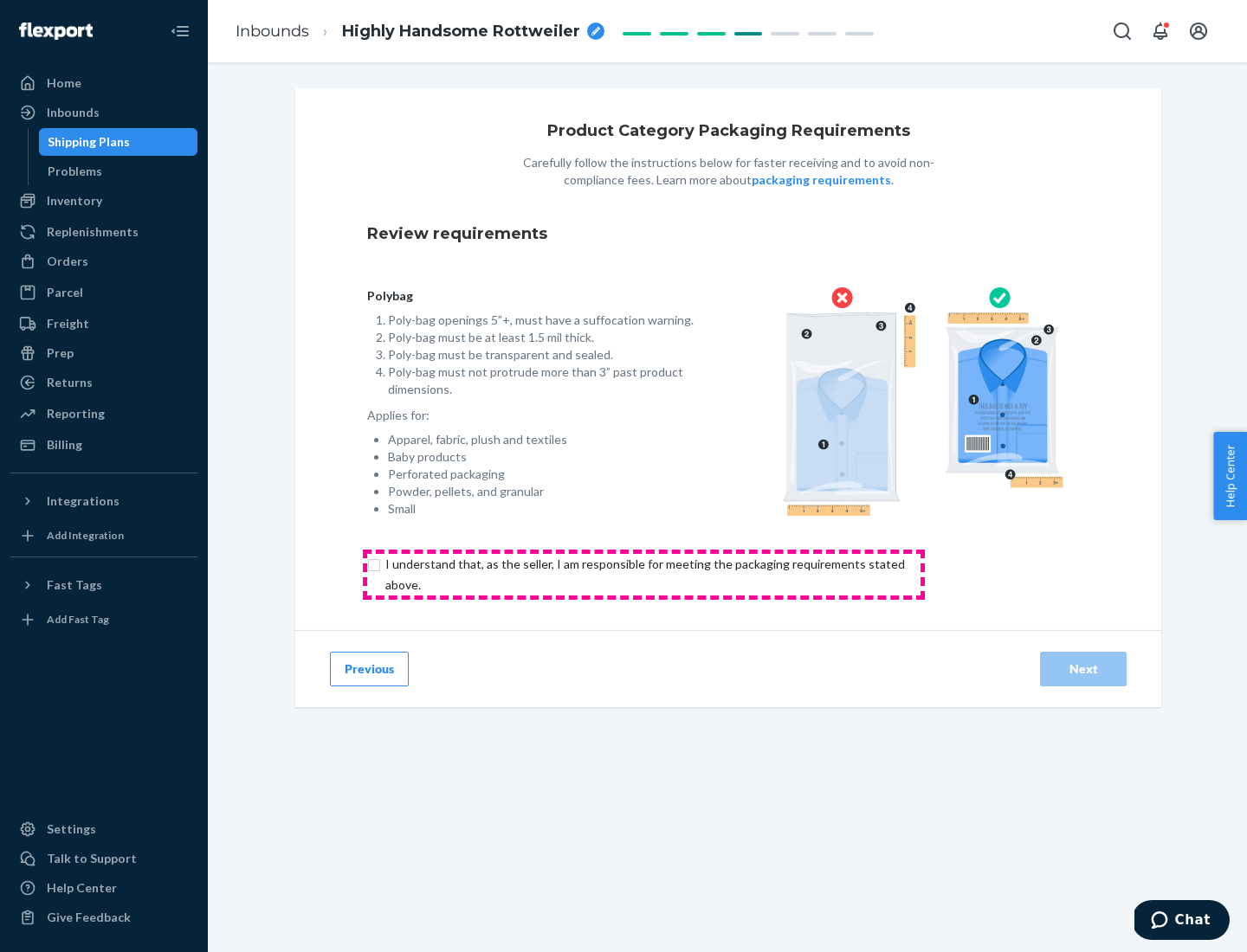
click at [643, 574] on input "checkbox" at bounding box center [655, 575] width 576 height 42
checkbox input "true"
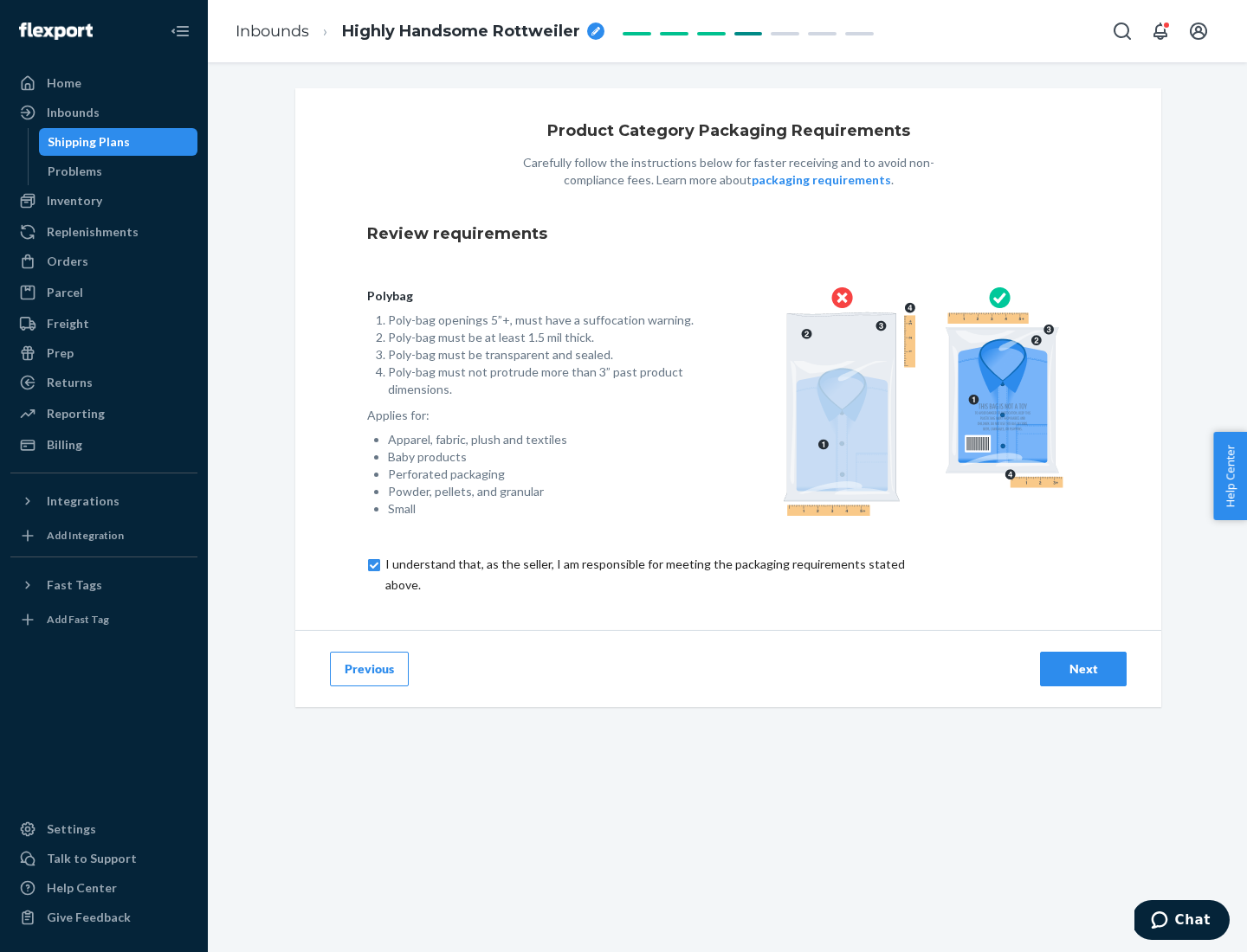
click at [1083, 668] on div "Next" at bounding box center [1083, 669] width 58 height 18
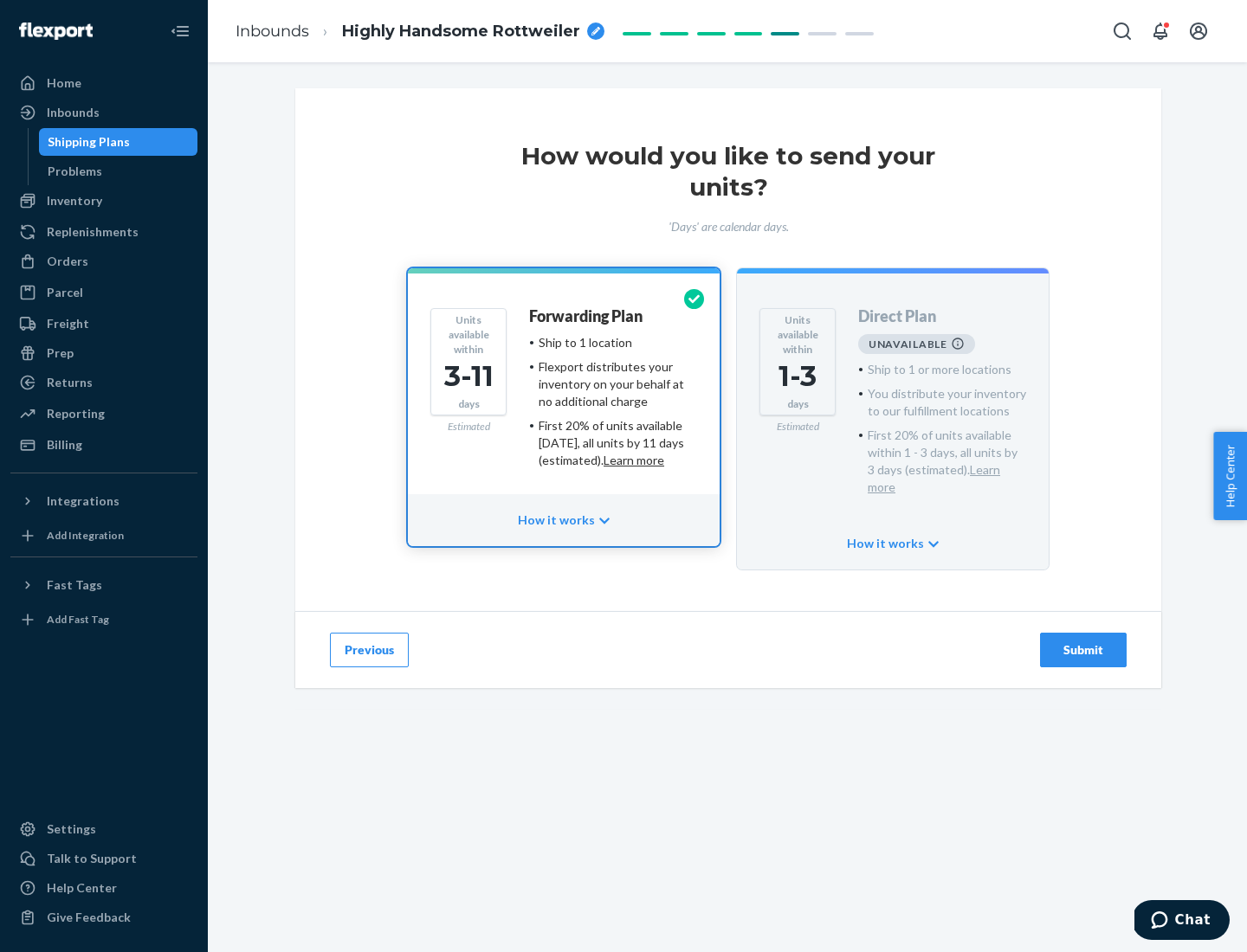
click at [586, 316] on h4 "Forwarding Plan" at bounding box center [585, 317] width 113 height 18
click at [1083, 641] on div "Submit" at bounding box center [1083, 650] width 58 height 18
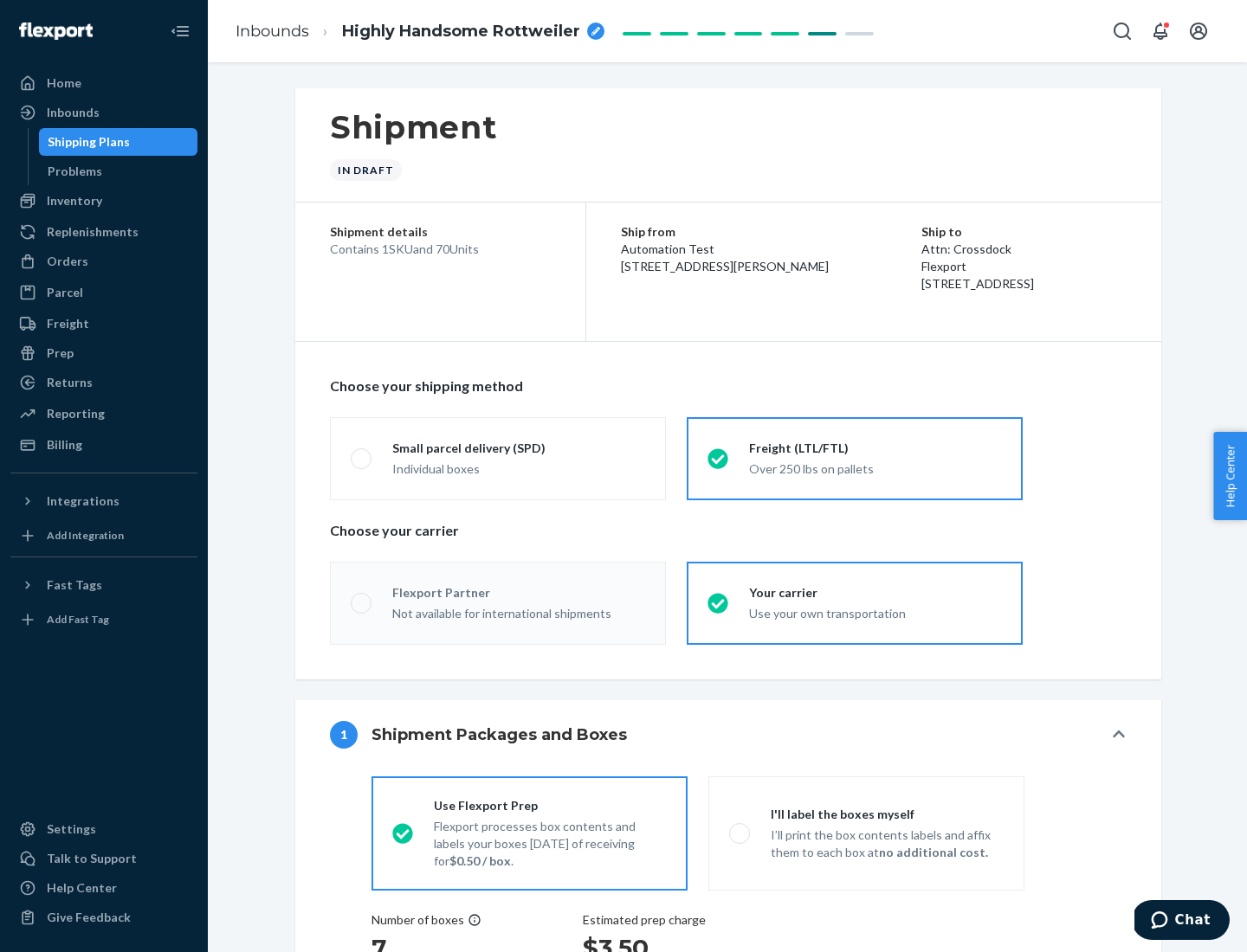
radio input "true"
radio input "false"
radio input "true"
radio input "false"
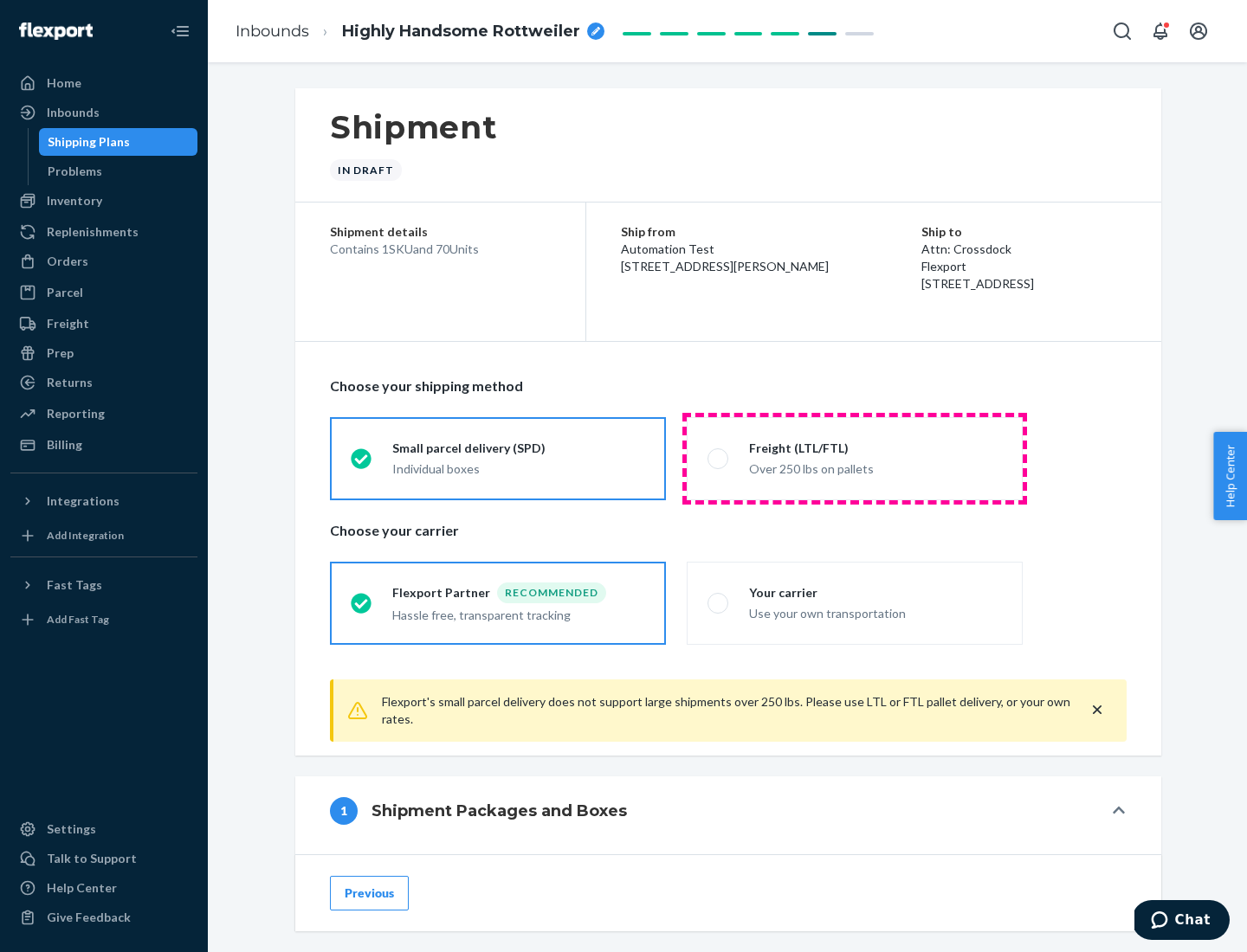
click at [855, 457] on div "Over 250 lbs on pallets" at bounding box center [874, 466] width 253 height 20
click at [718, 457] on input "Freight (LTL/FTL) Over 250 lbs on pallets" at bounding box center [713, 458] width 12 height 12
radio input "true"
radio input "false"
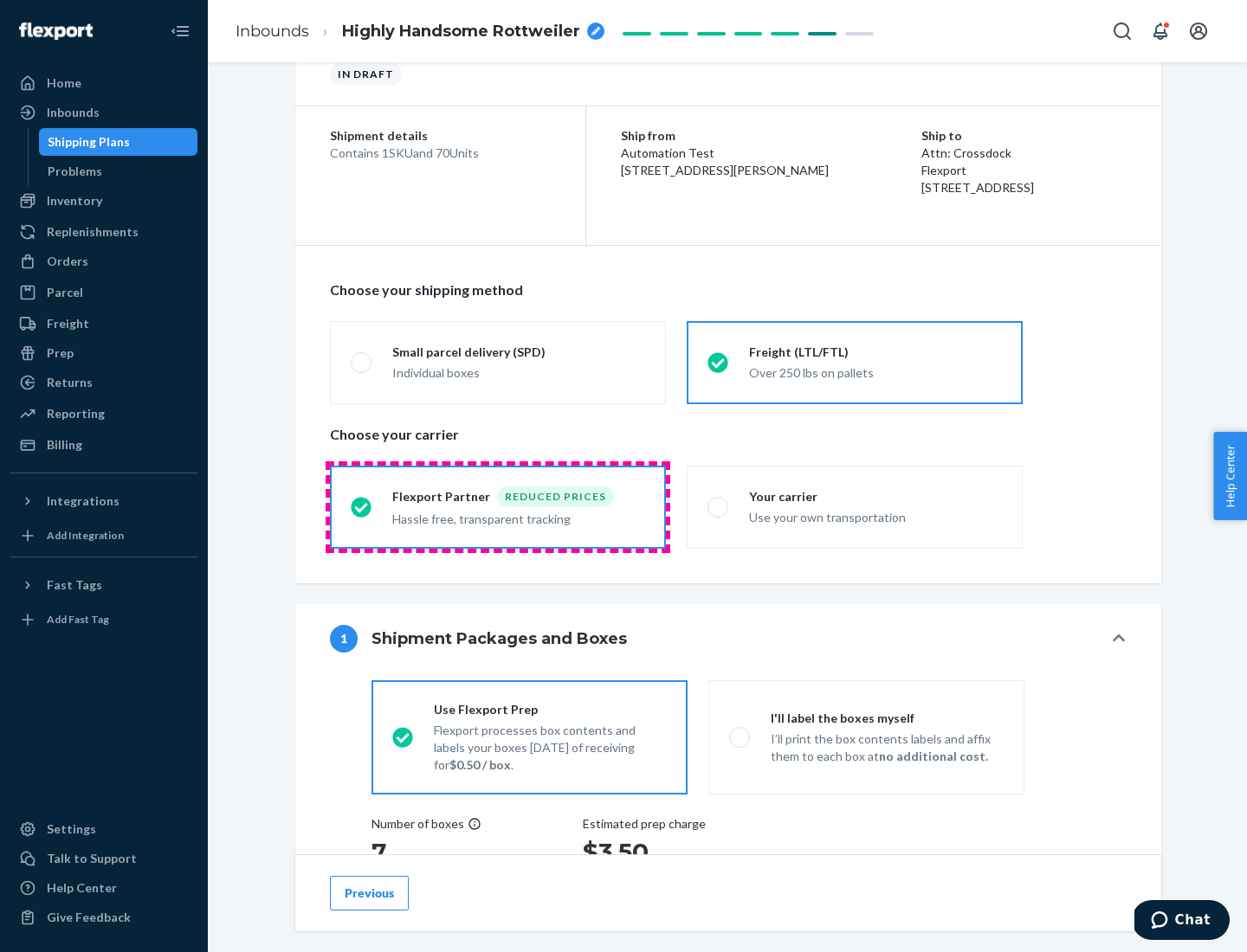
click at [498, 507] on div "Hassle free, transparent tracking" at bounding box center [518, 517] width 253 height 20
click at [362, 506] on input "Flexport Partner Reduced prices Hassle free, transparent tracking" at bounding box center [356, 507] width 12 height 12
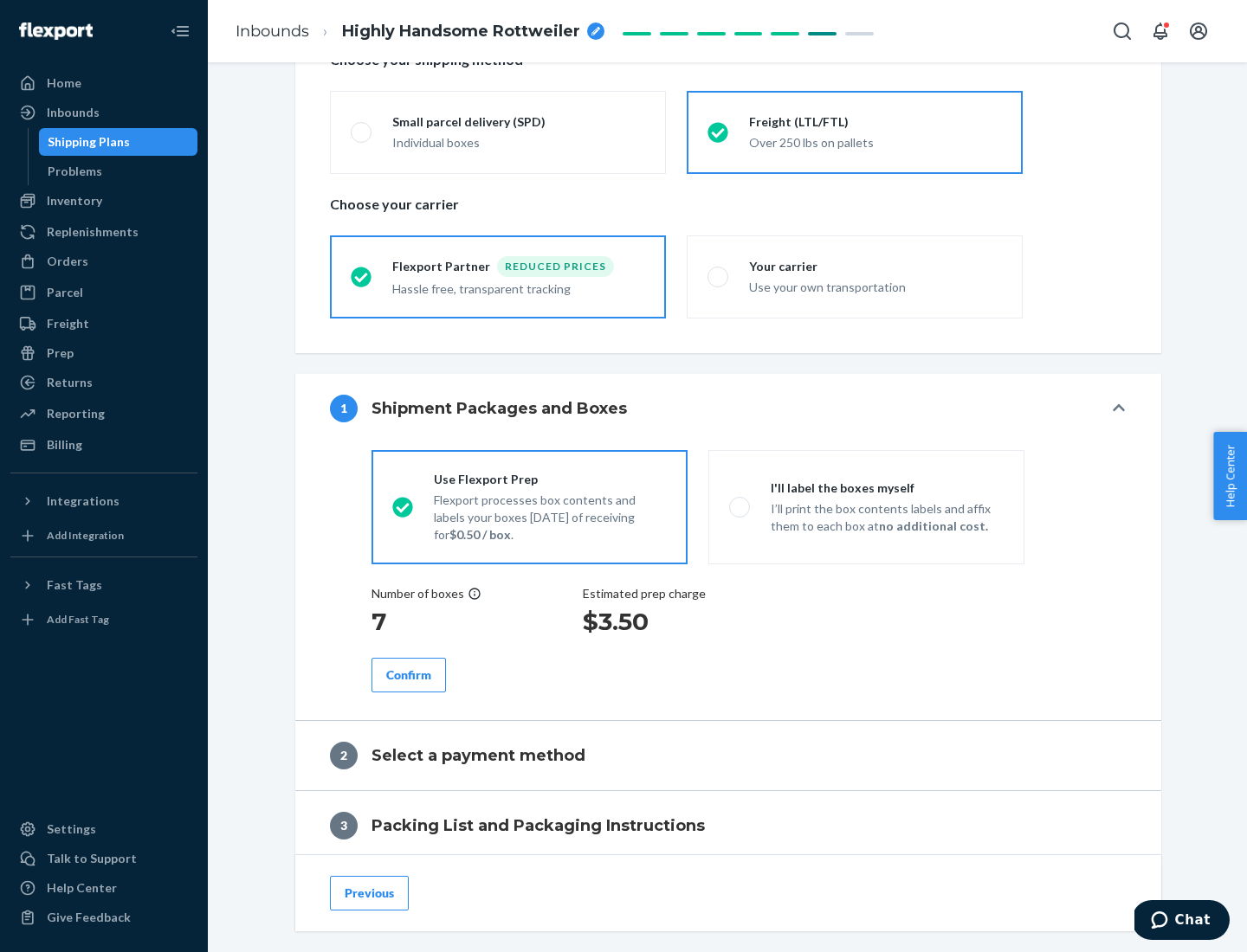
click at [865, 506] on p "I’ll print the box contents labels and affix them to each box at no additional …" at bounding box center [887, 517] width 233 height 34
click at [741, 506] on input "I'll label the boxes myself I’ll print the box contents labels and affix them t…" at bounding box center [735, 507] width 12 height 12
radio input "true"
radio input "false"
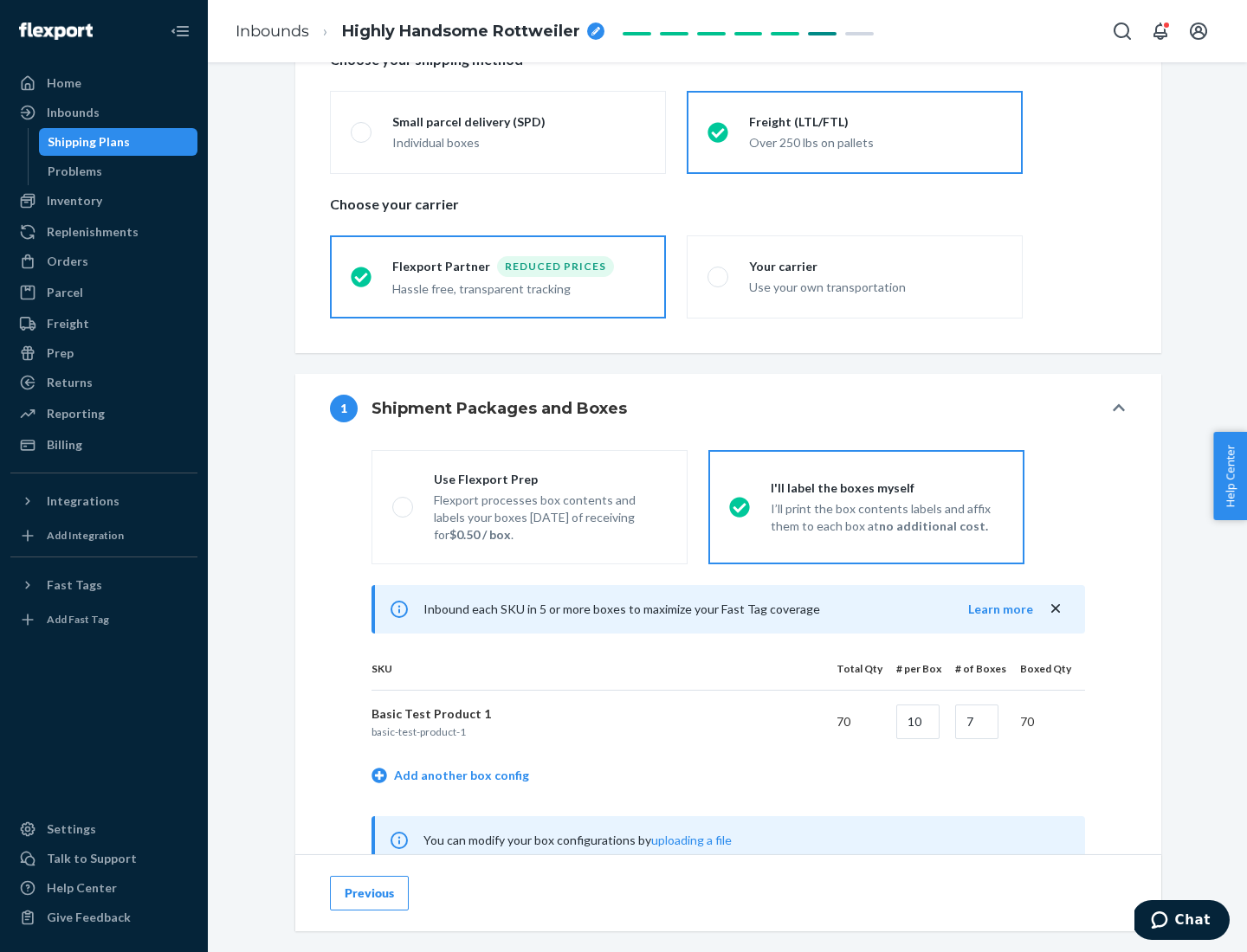
scroll to position [540, 0]
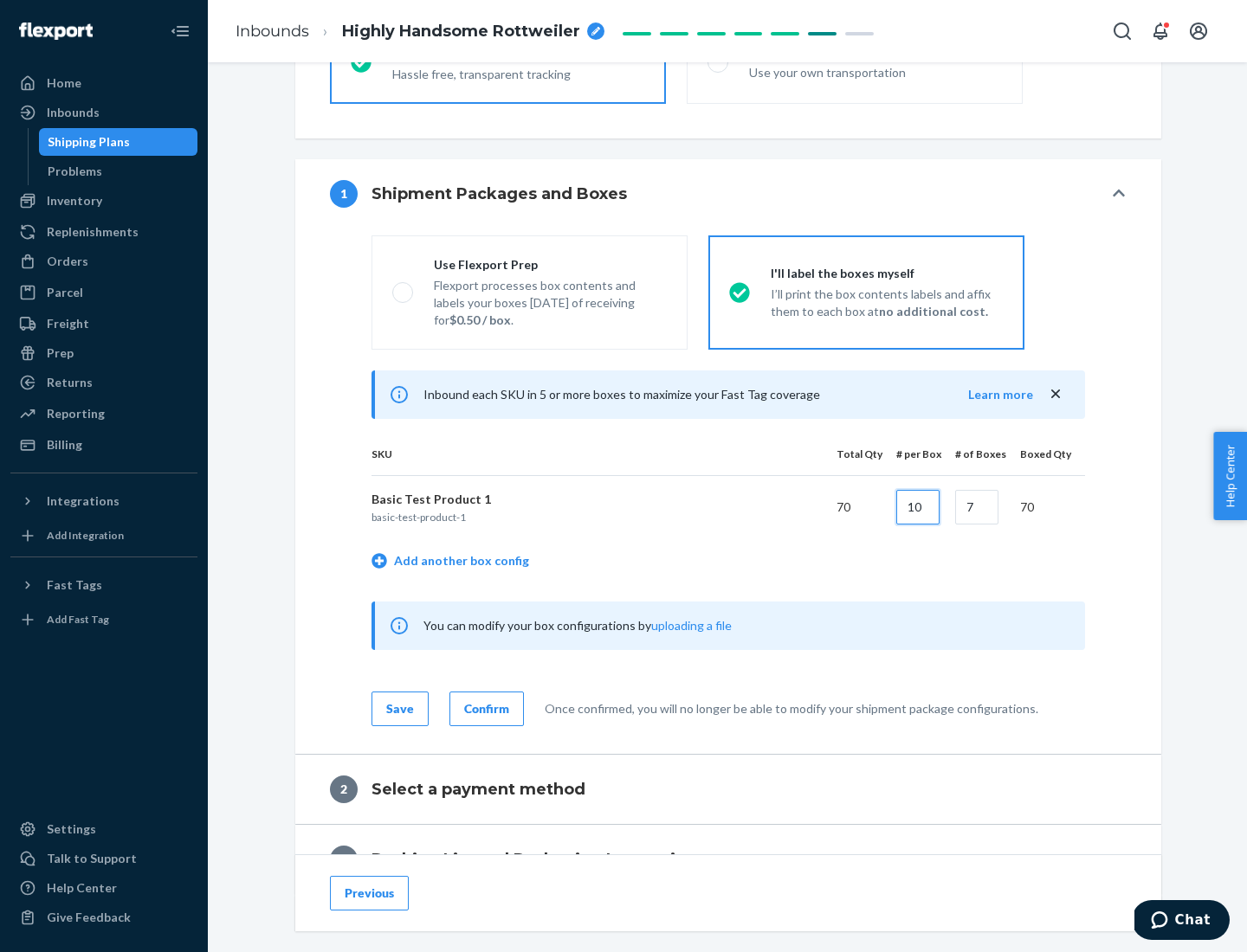
type input "10"
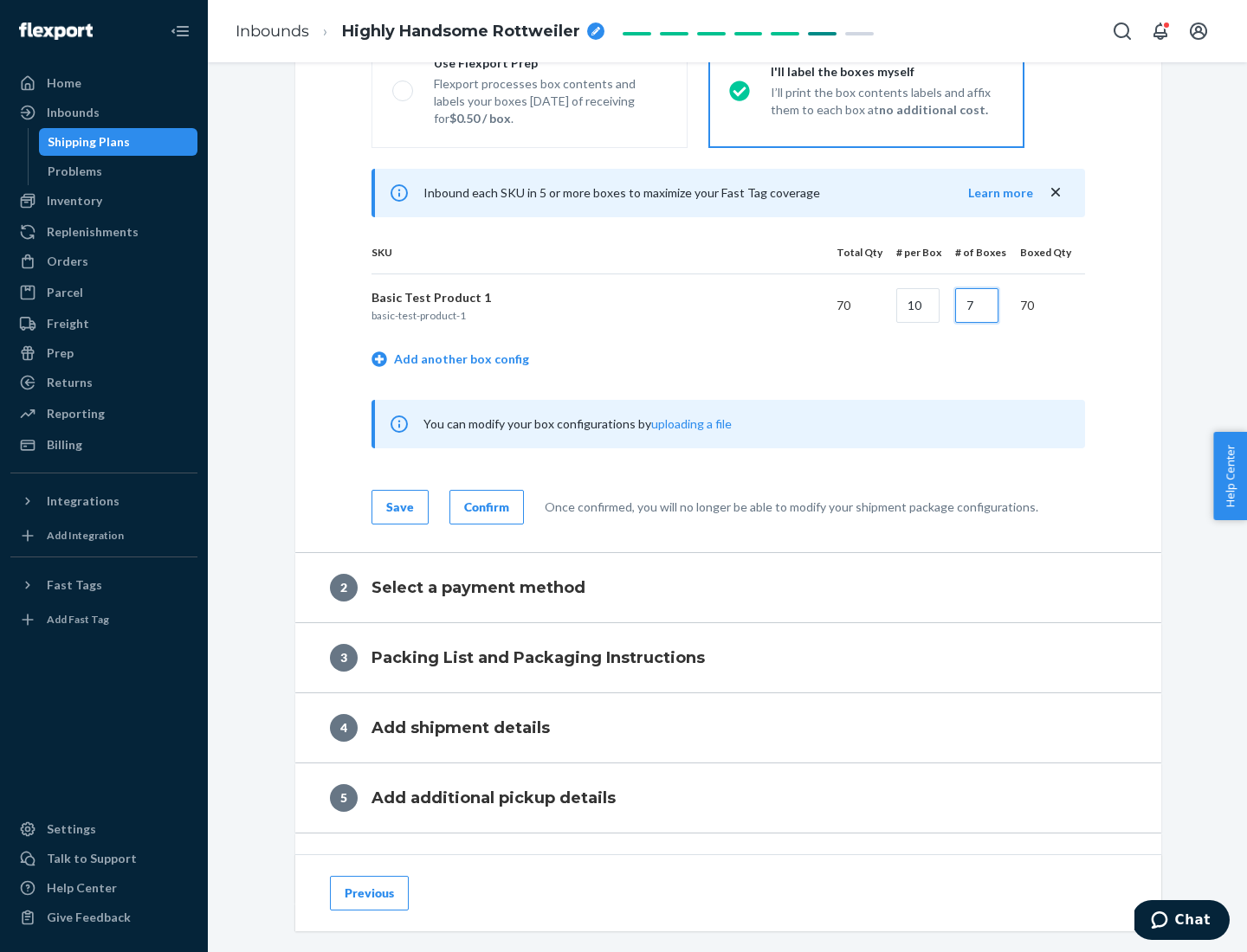
type input "7"
click at [484, 506] on div "Confirm" at bounding box center [487, 507] width 45 height 18
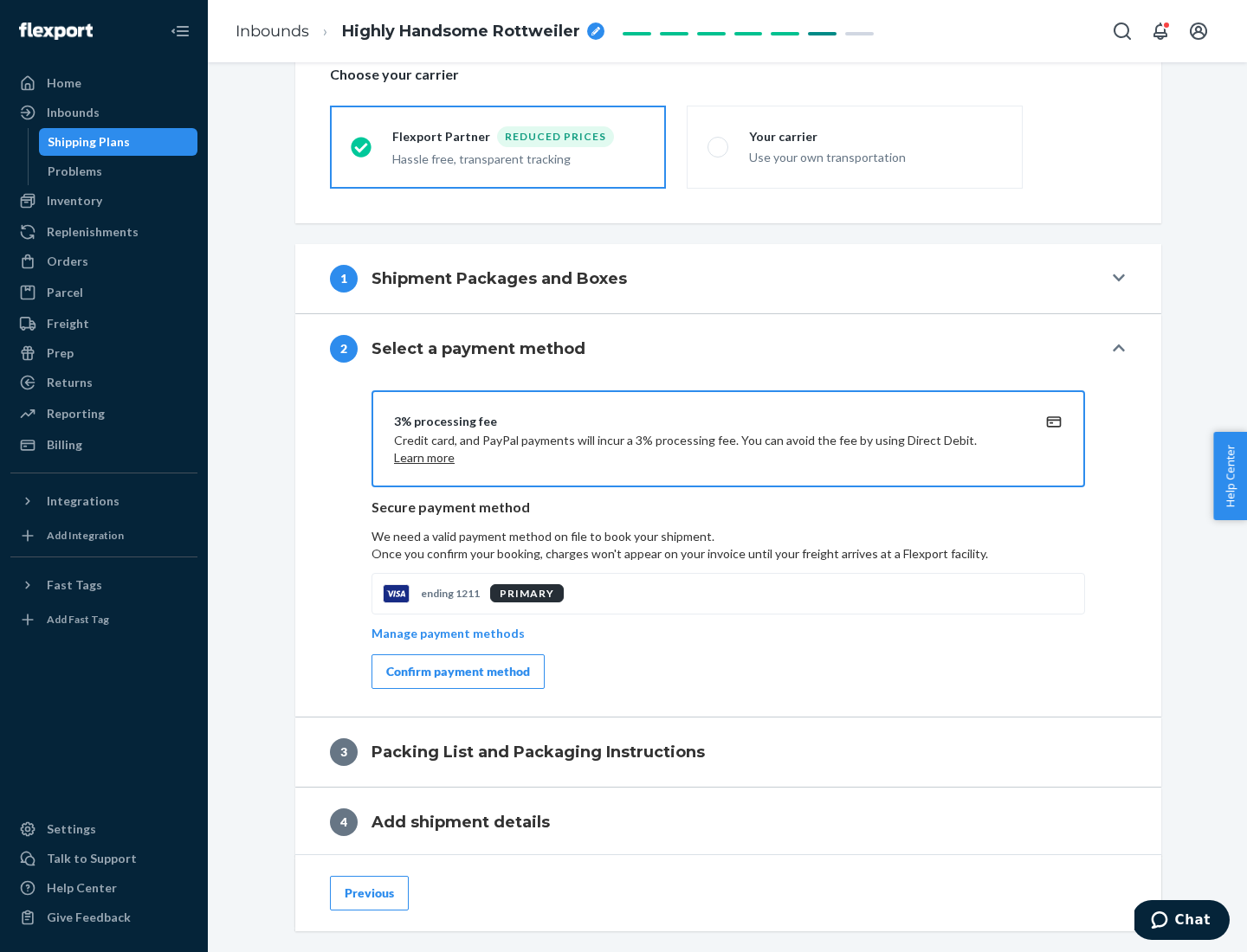
scroll to position [620, 0]
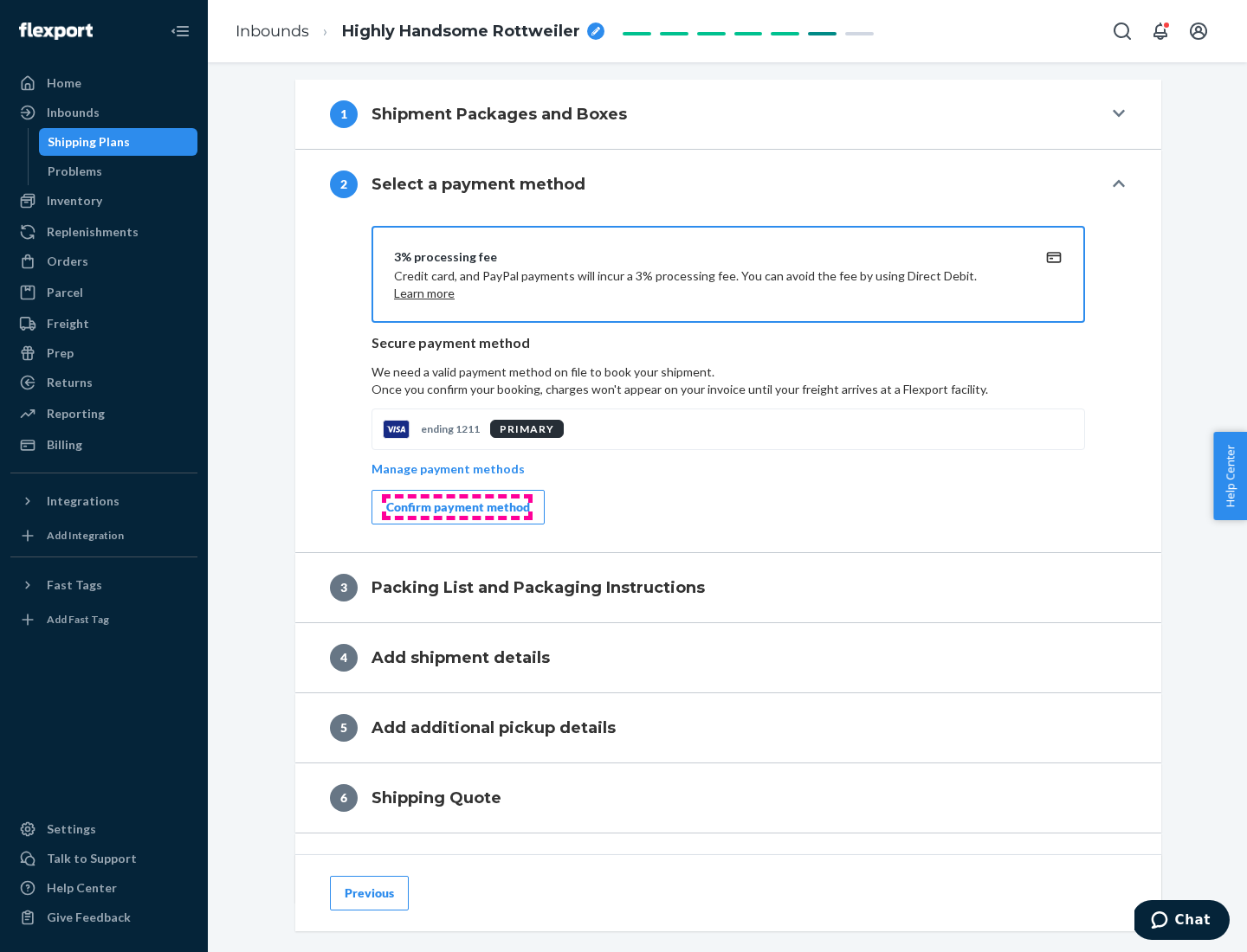
click at [457, 507] on div "Confirm payment method" at bounding box center [458, 507] width 143 height 18
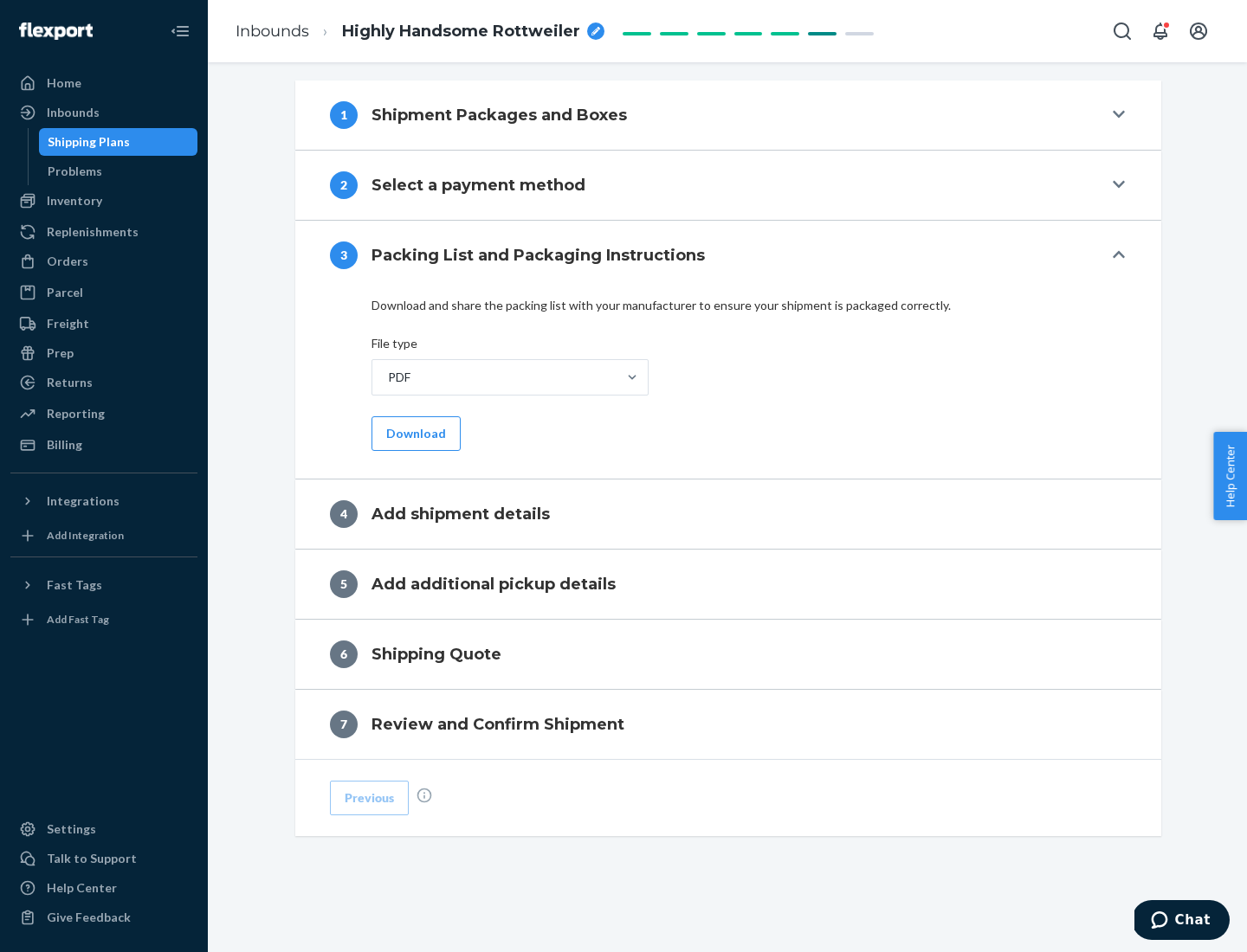
scroll to position [546, 0]
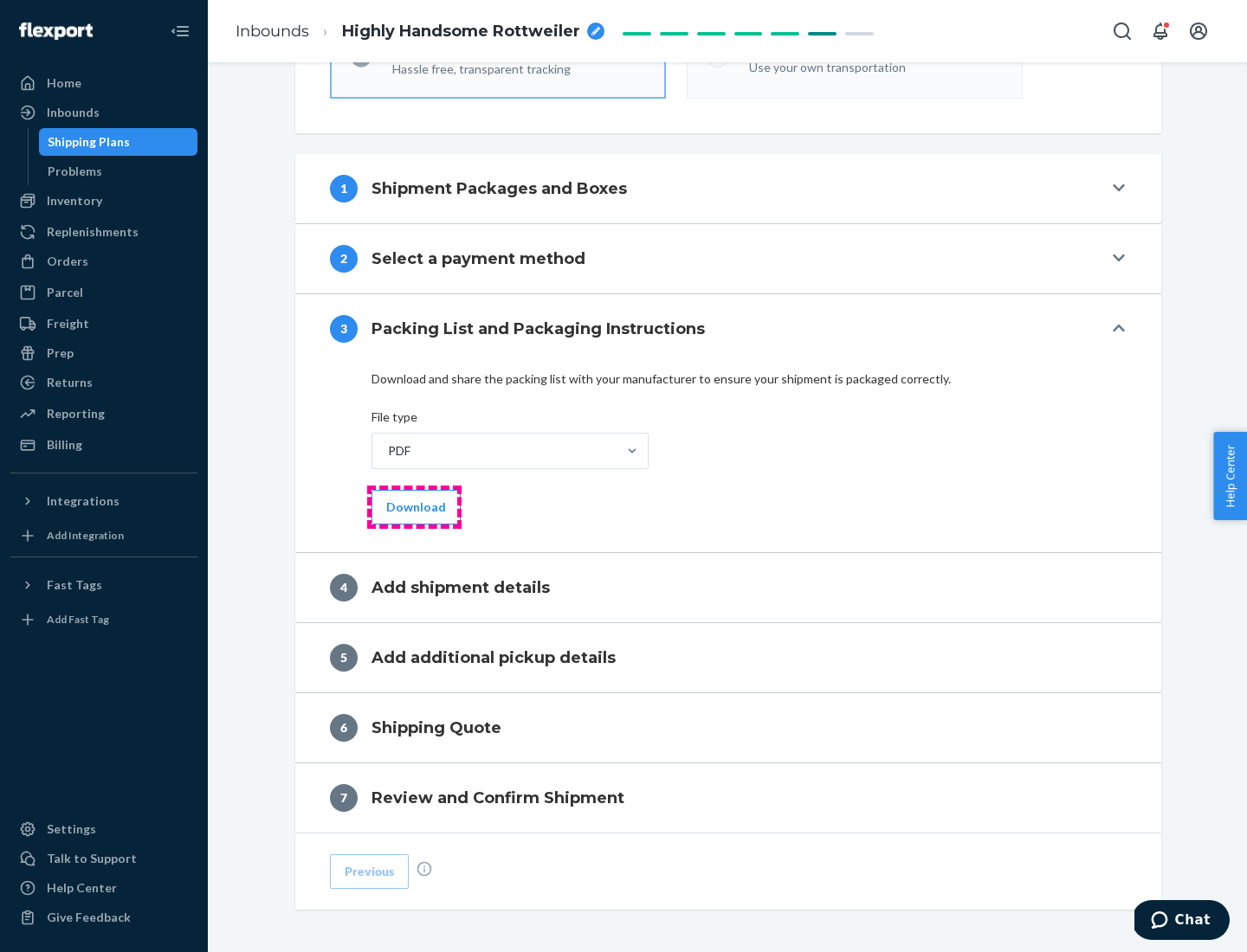
click at [414, 506] on button "Download" at bounding box center [416, 506] width 89 height 34
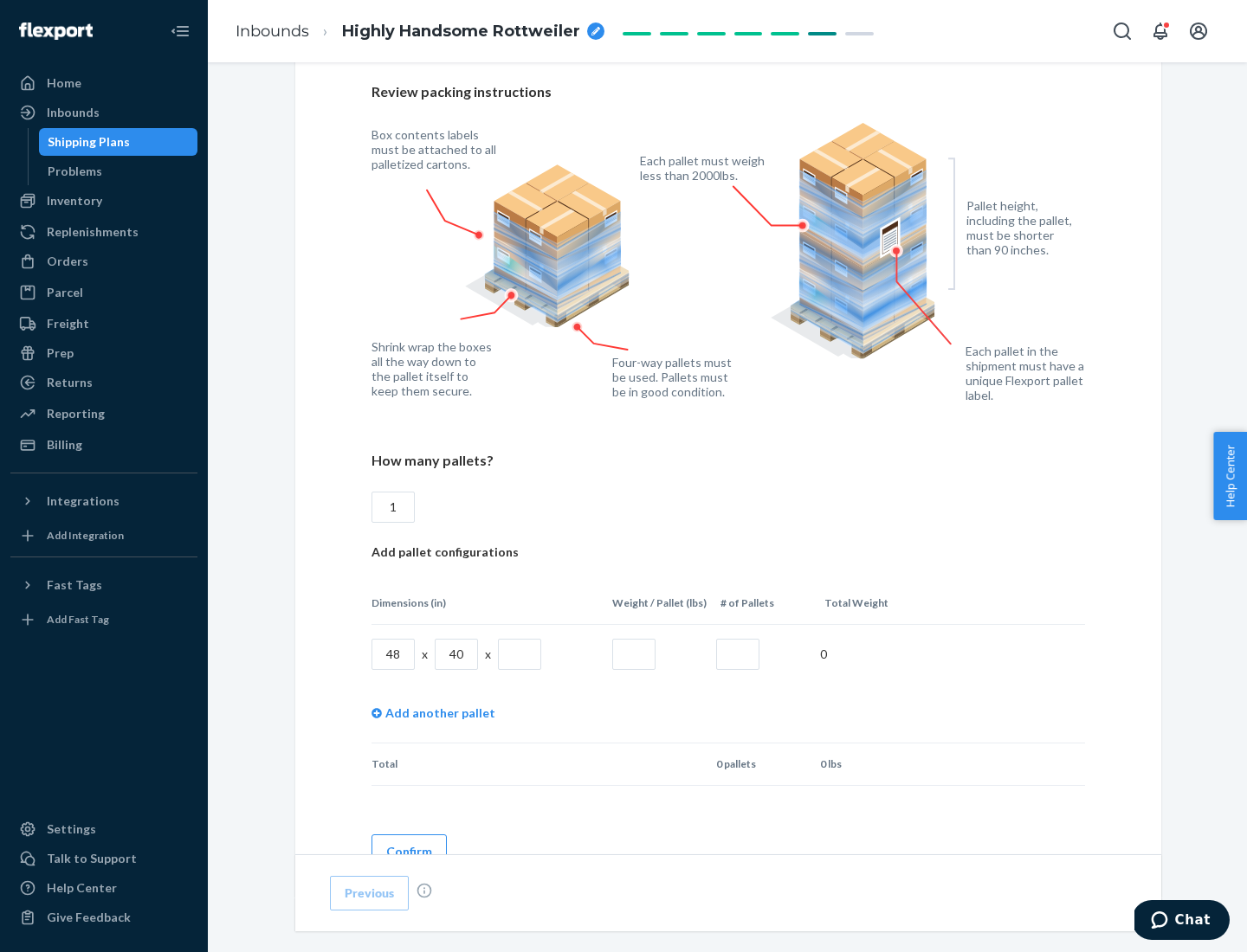
scroll to position [1187, 0]
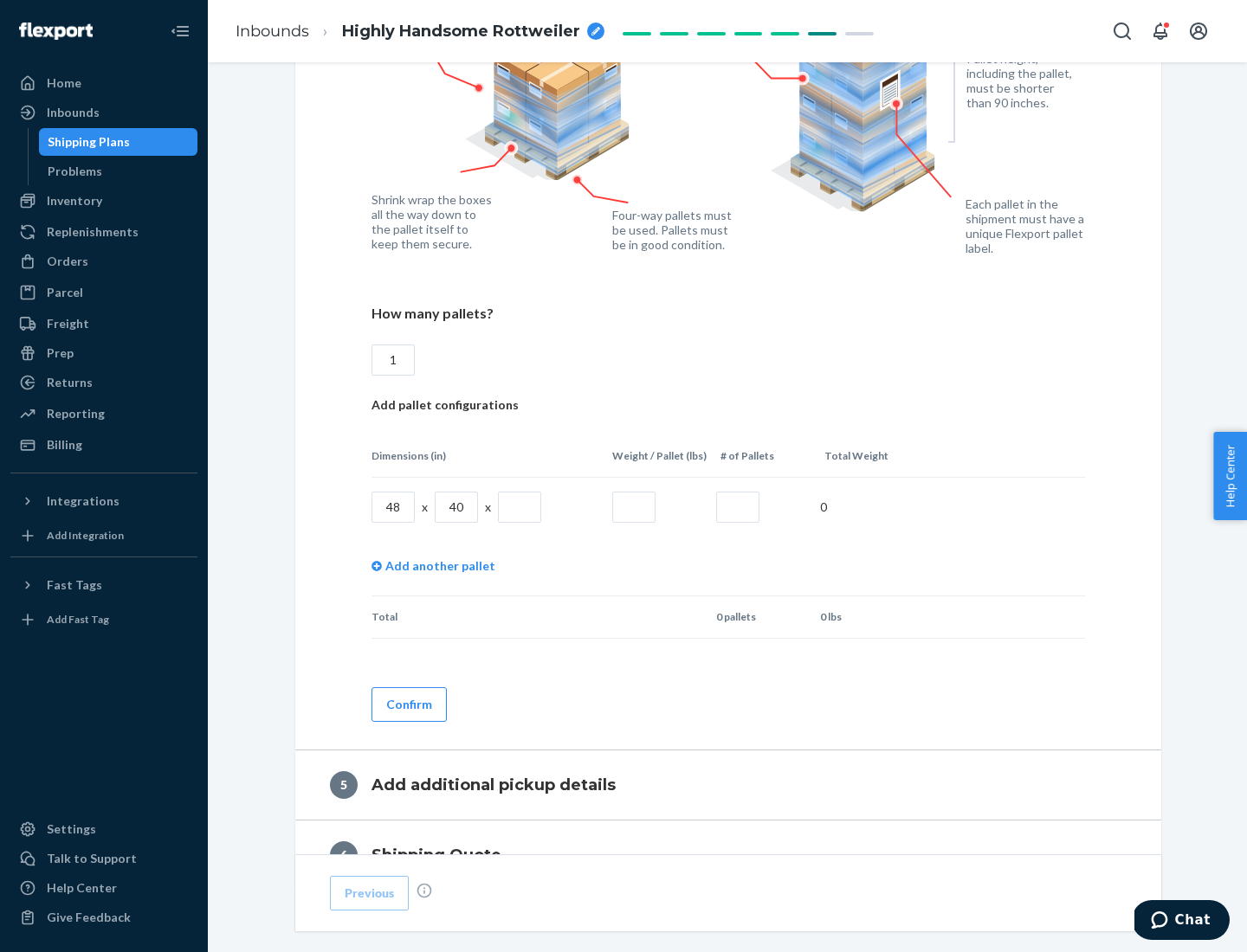
type input "1"
type input "40"
type input "200"
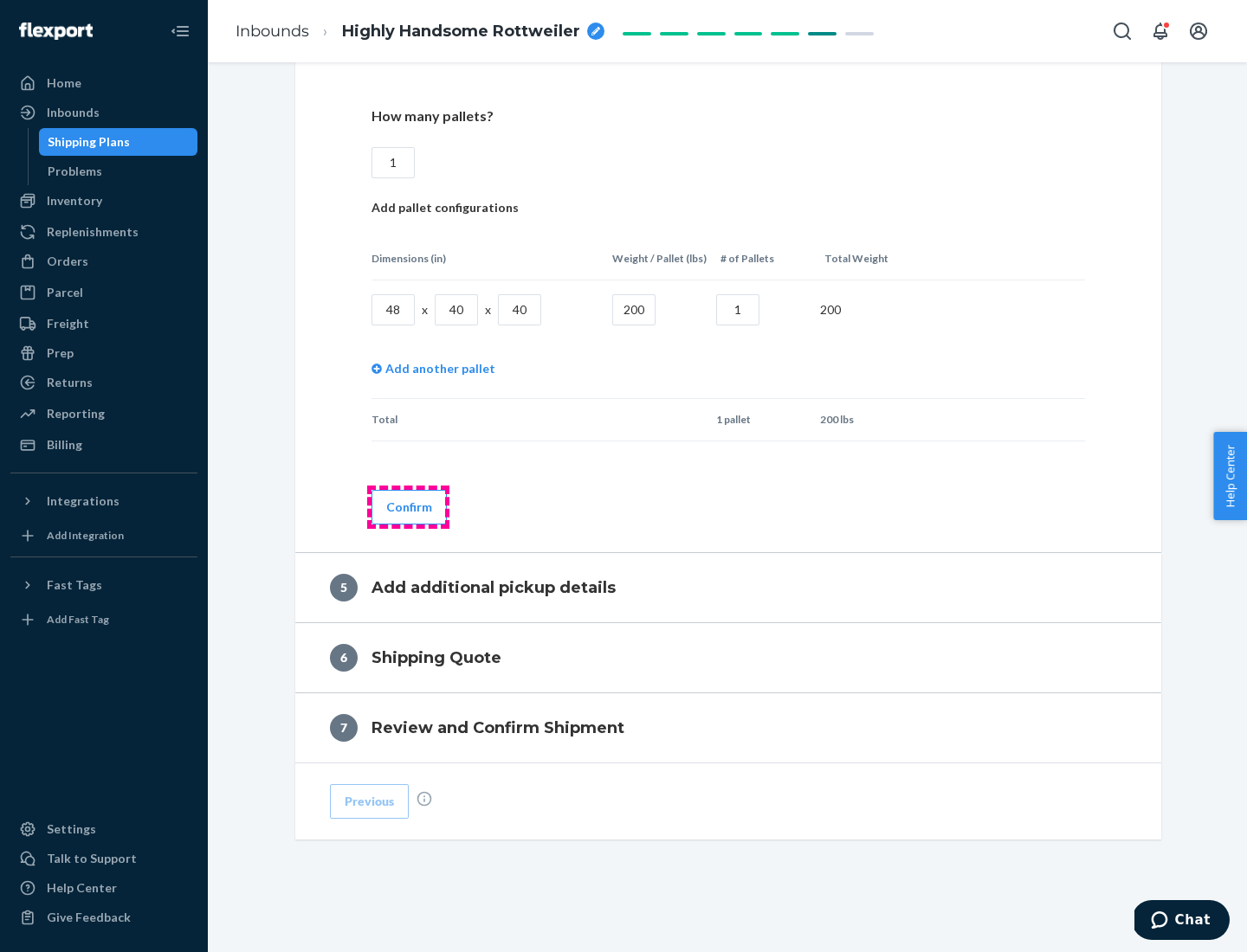
type input "1"
click at [408, 506] on button "Confirm" at bounding box center [409, 506] width 75 height 34
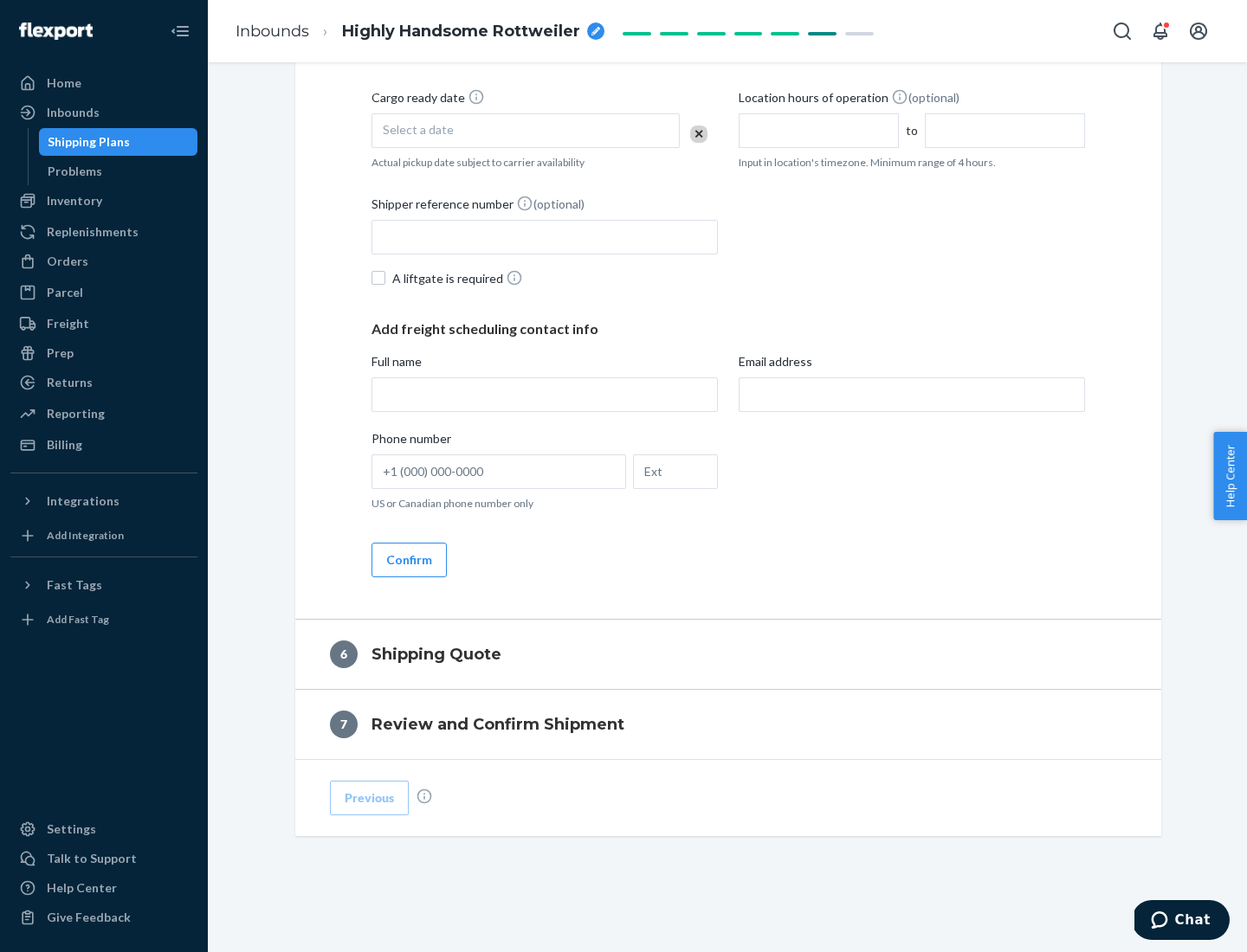
scroll to position [592, 0]
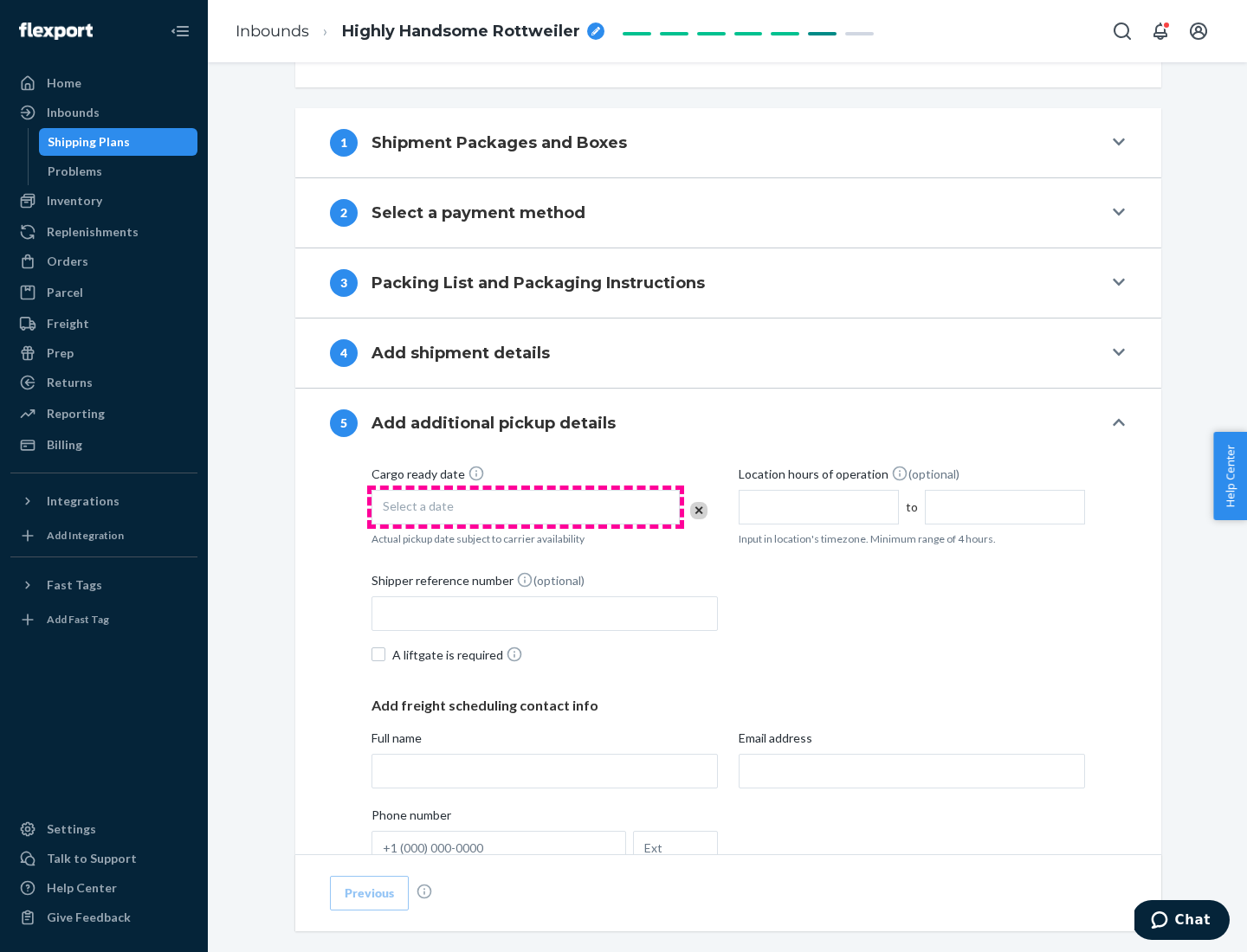
click at [526, 506] on div "Select a date" at bounding box center [526, 506] width 308 height 34
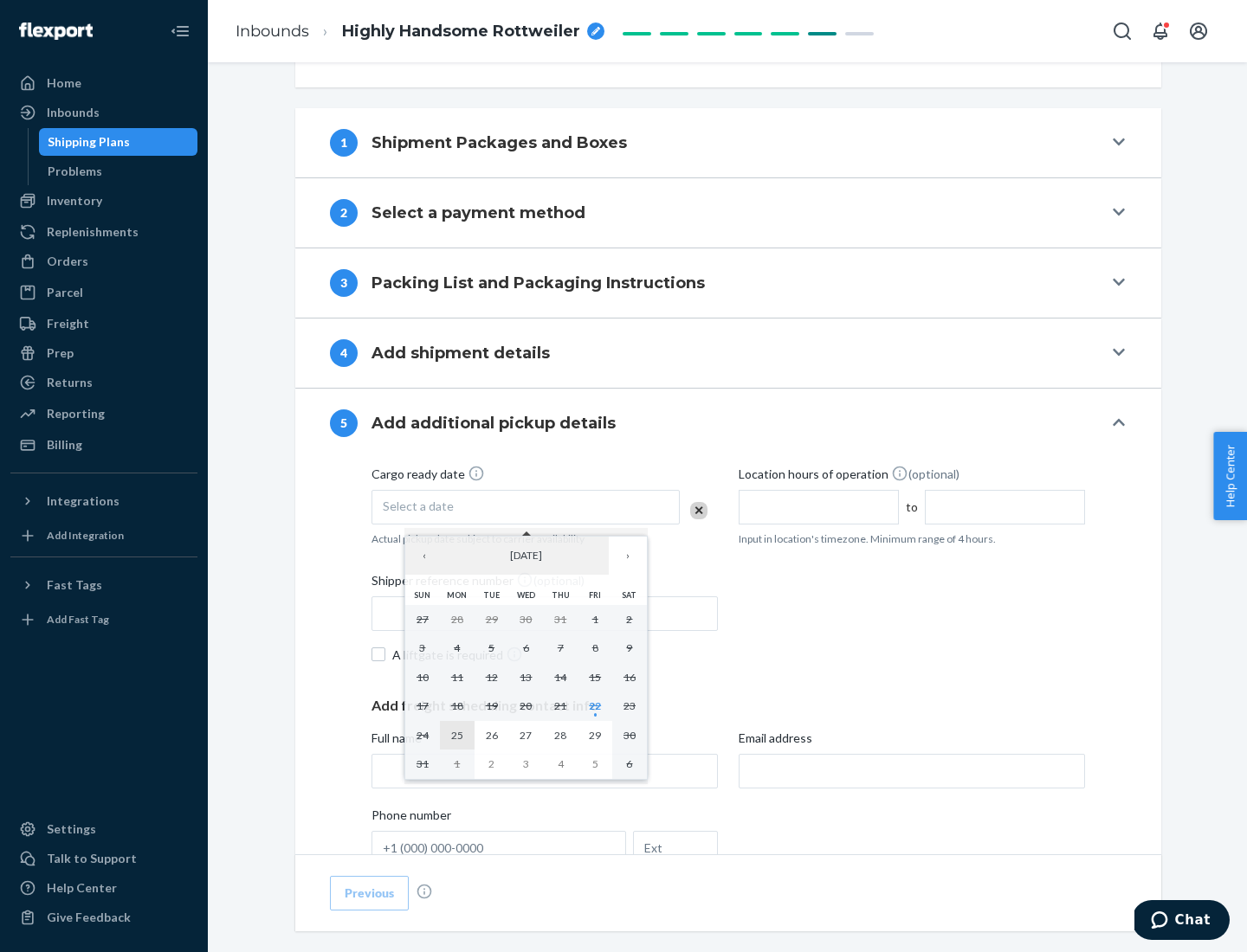
click at [457, 734] on abbr "25" at bounding box center [457, 734] width 12 height 13
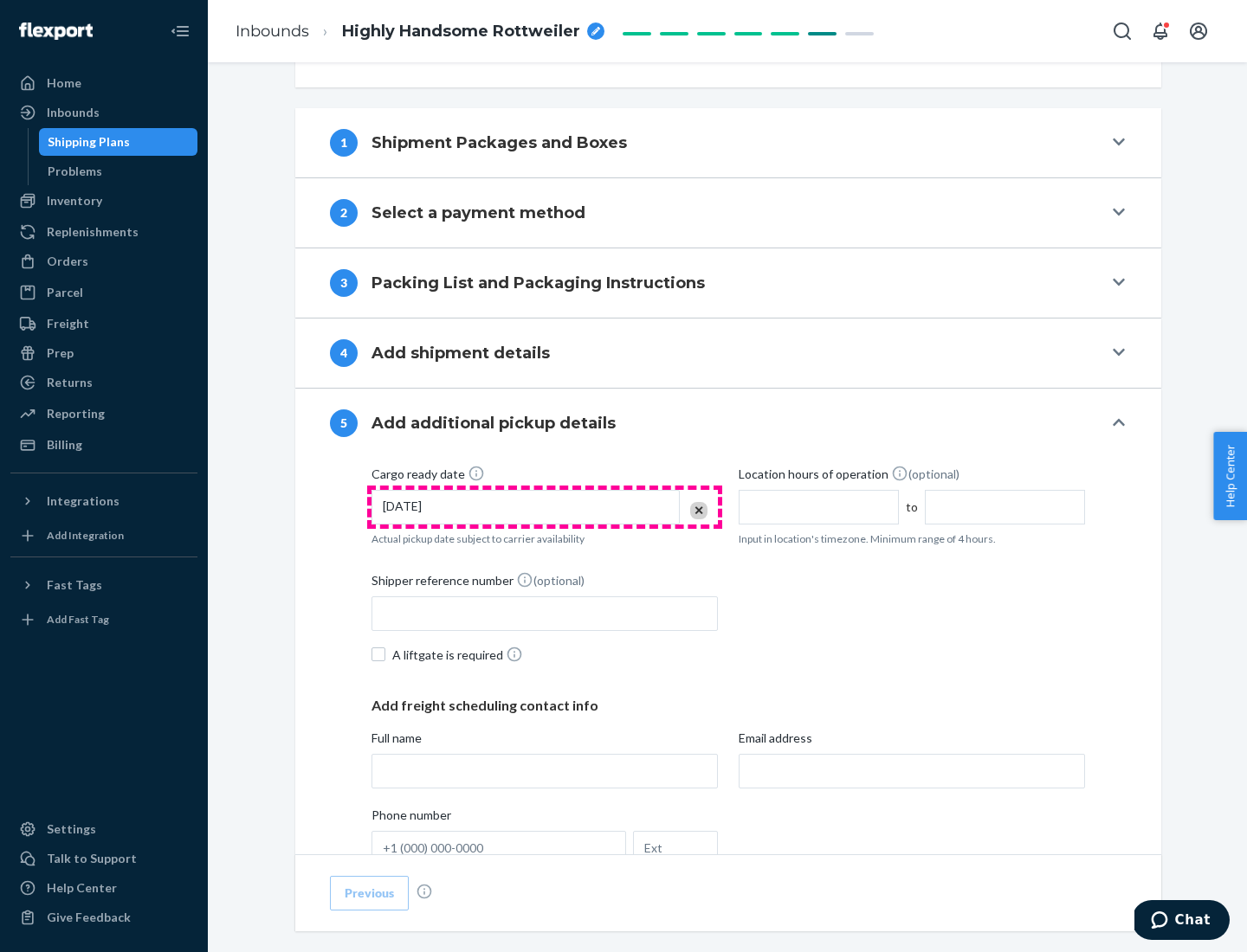
scroll to position [855, 0]
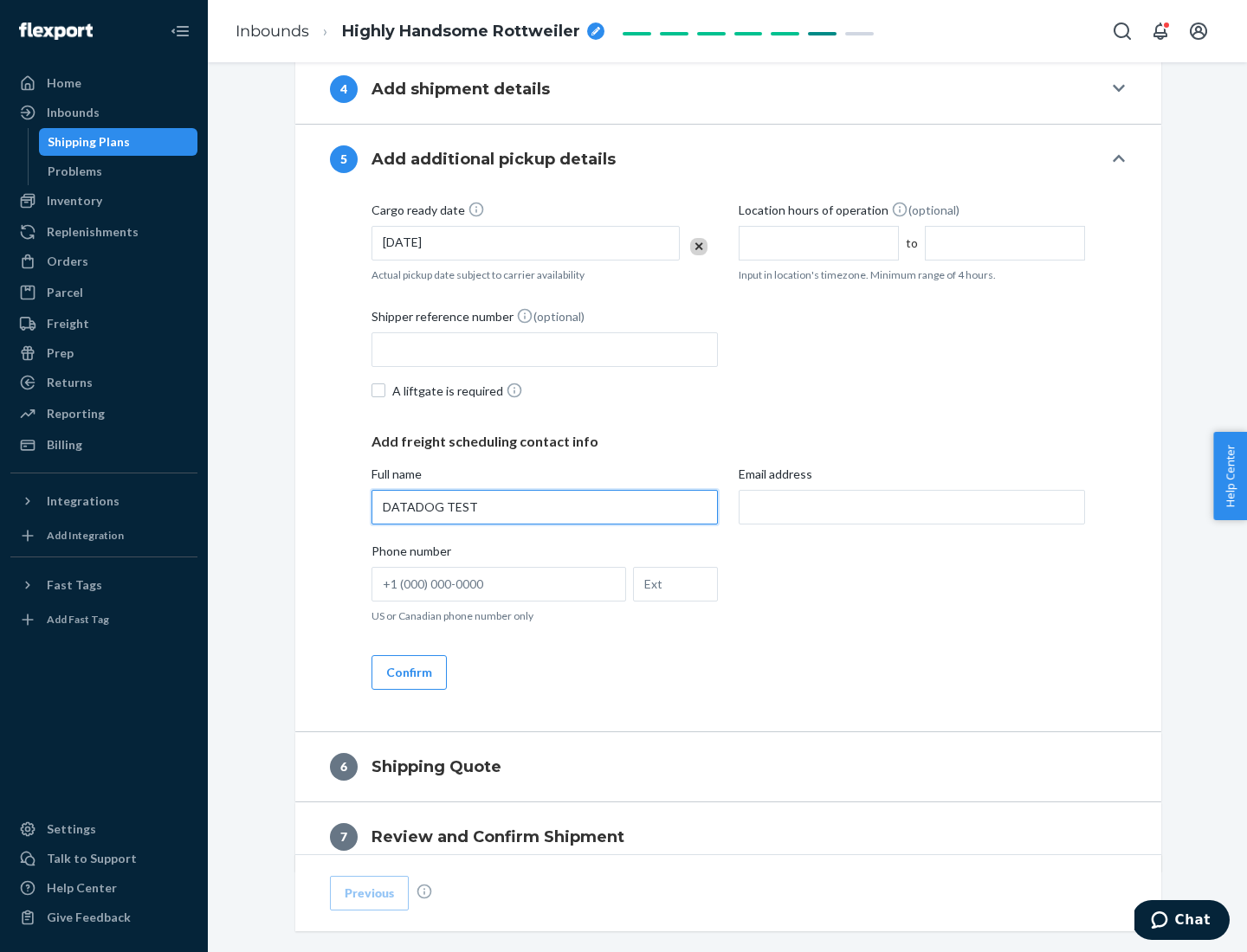
type input "DATADOG TEST"
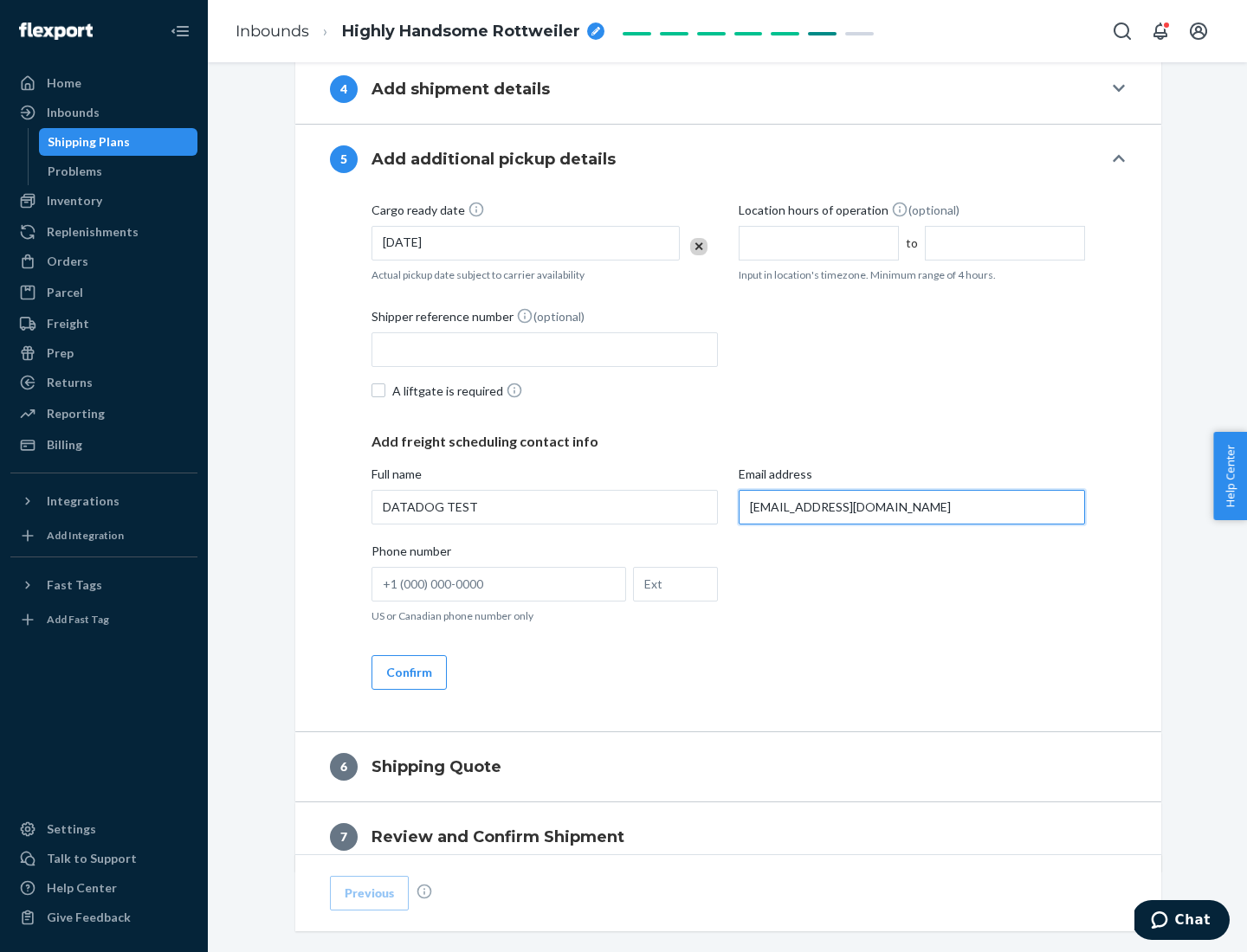
scroll to position [932, 0]
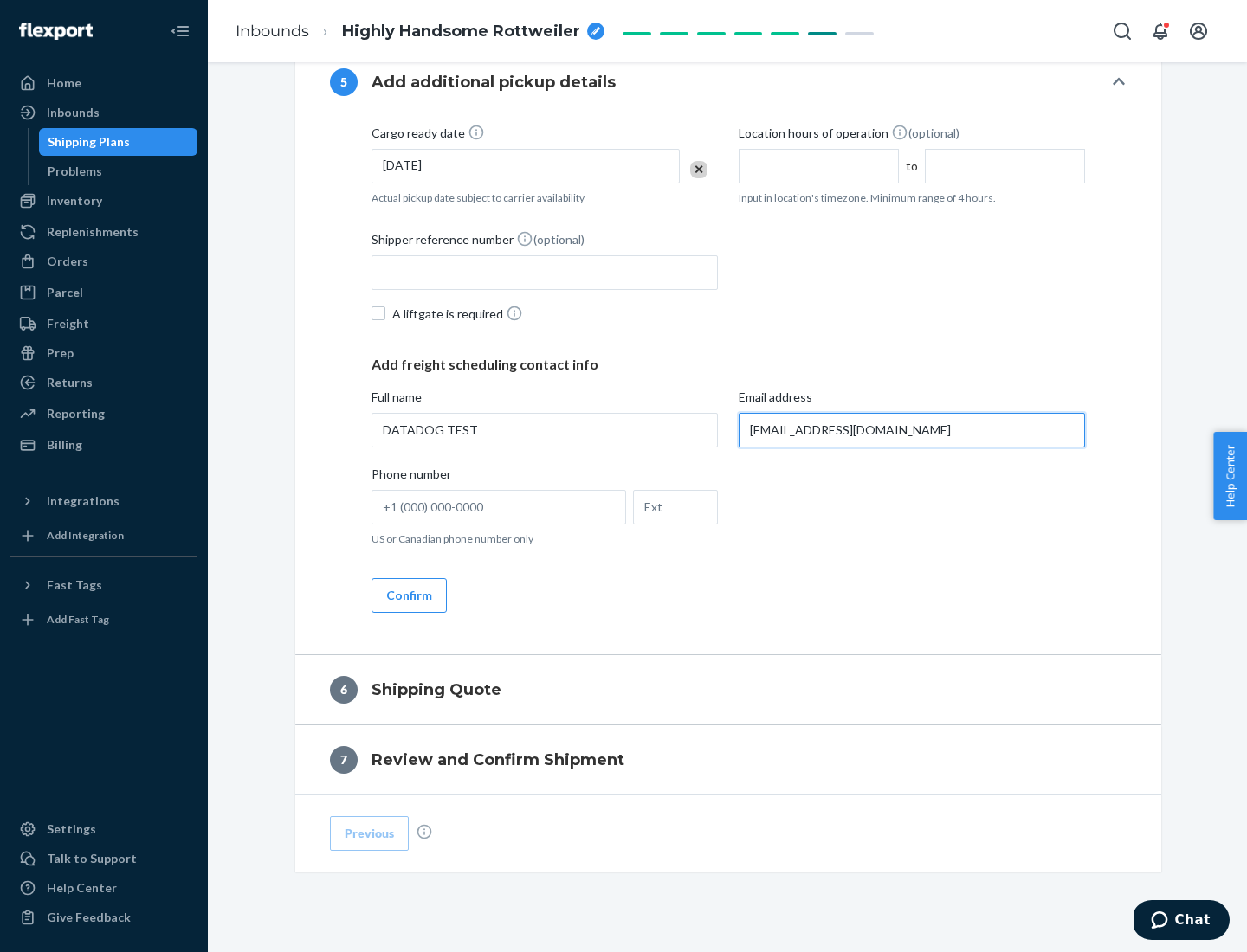
type input "[EMAIL_ADDRESS][DOMAIN_NAME]"
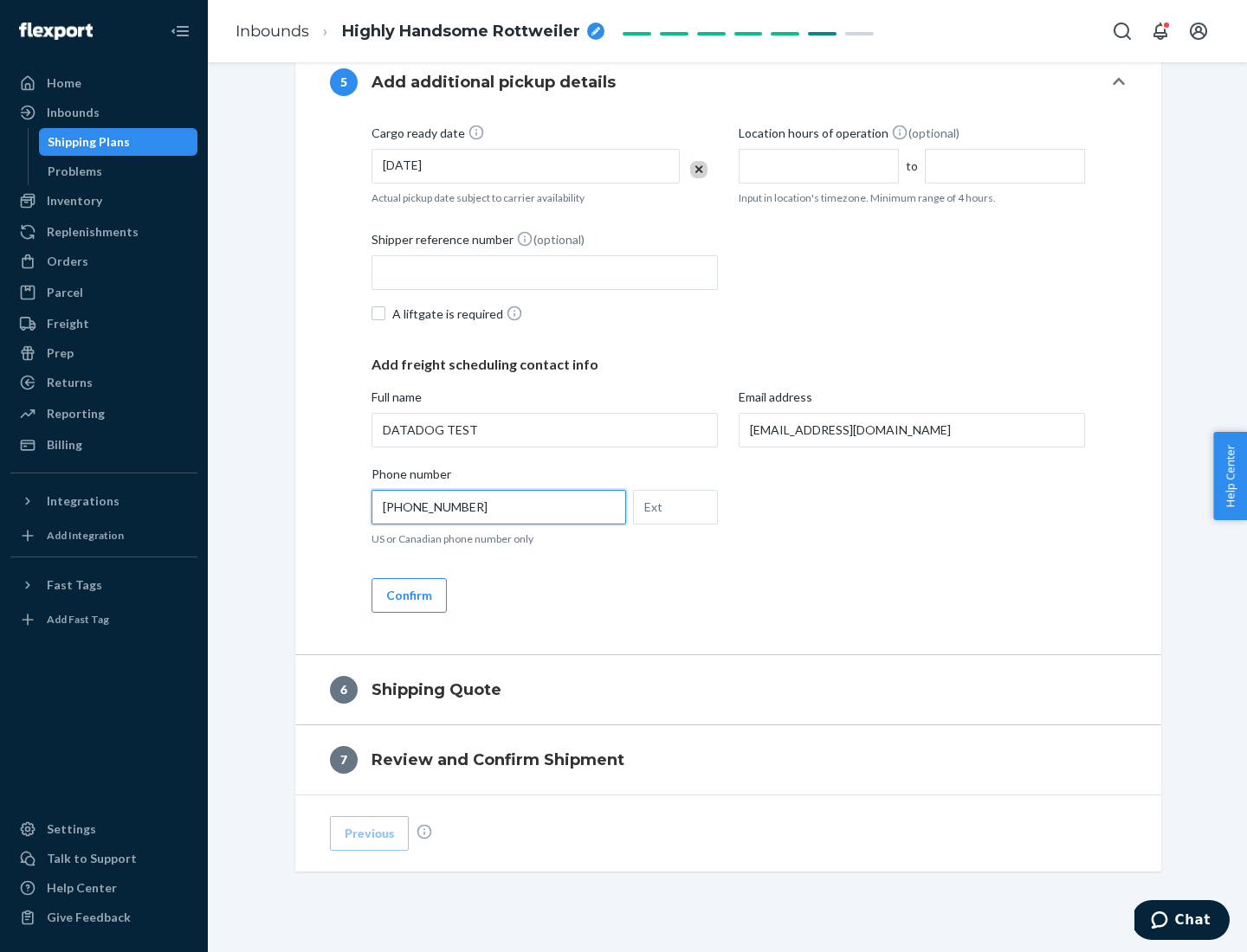
scroll to position [969, 0]
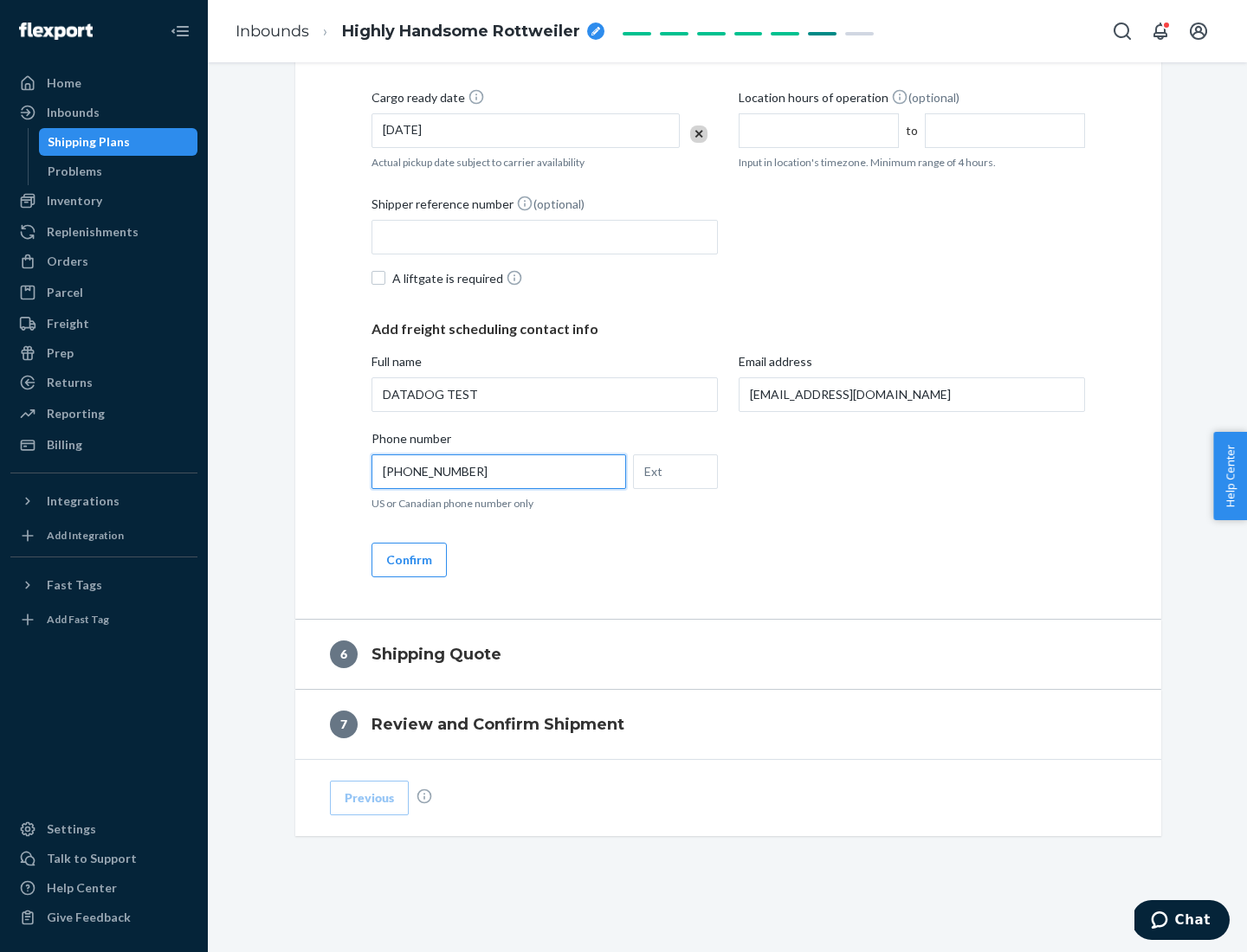
type input "[PHONE_NUMBER]"
click at [408, 559] on button "Confirm" at bounding box center [409, 559] width 75 height 34
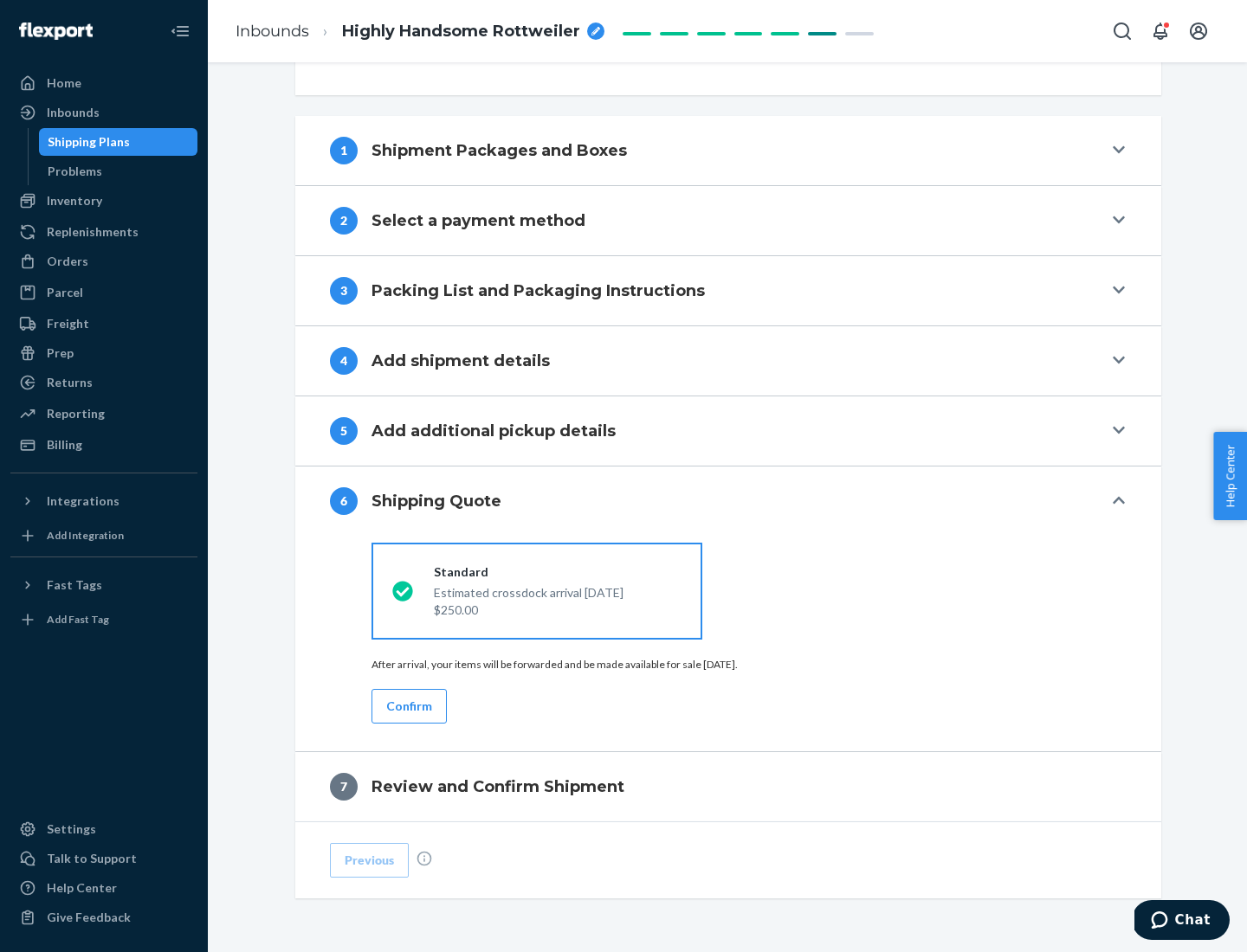
scroll to position [647, 0]
